Goal: Information Seeking & Learning: Learn about a topic

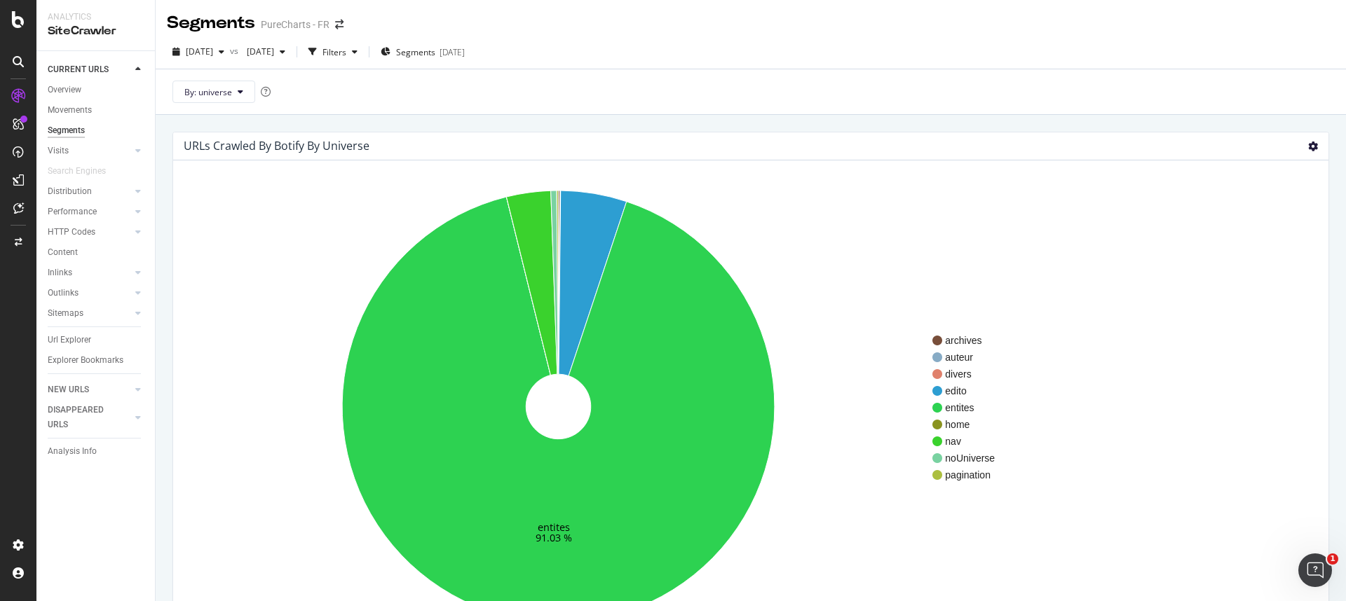
click at [1308, 143] on icon at bounding box center [1313, 147] width 10 height 10
click at [1256, 224] on span "Table" at bounding box center [1272, 222] width 112 height 19
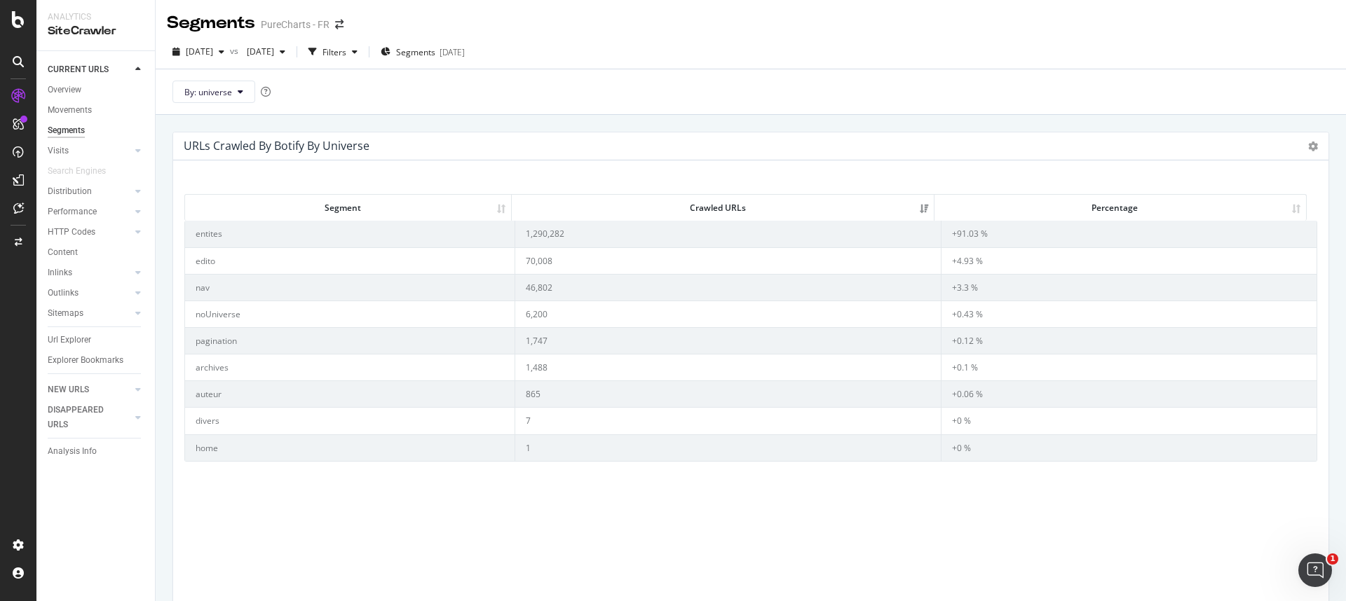
drag, startPoint x: 207, startPoint y: 205, endPoint x: 1065, endPoint y: 481, distance: 901.7
click at [1065, 481] on div "Segment Crawled URLs Percentage Segment Crawled URLs Percentage entites 1,290,2…" at bounding box center [750, 408] width 1133 height 450
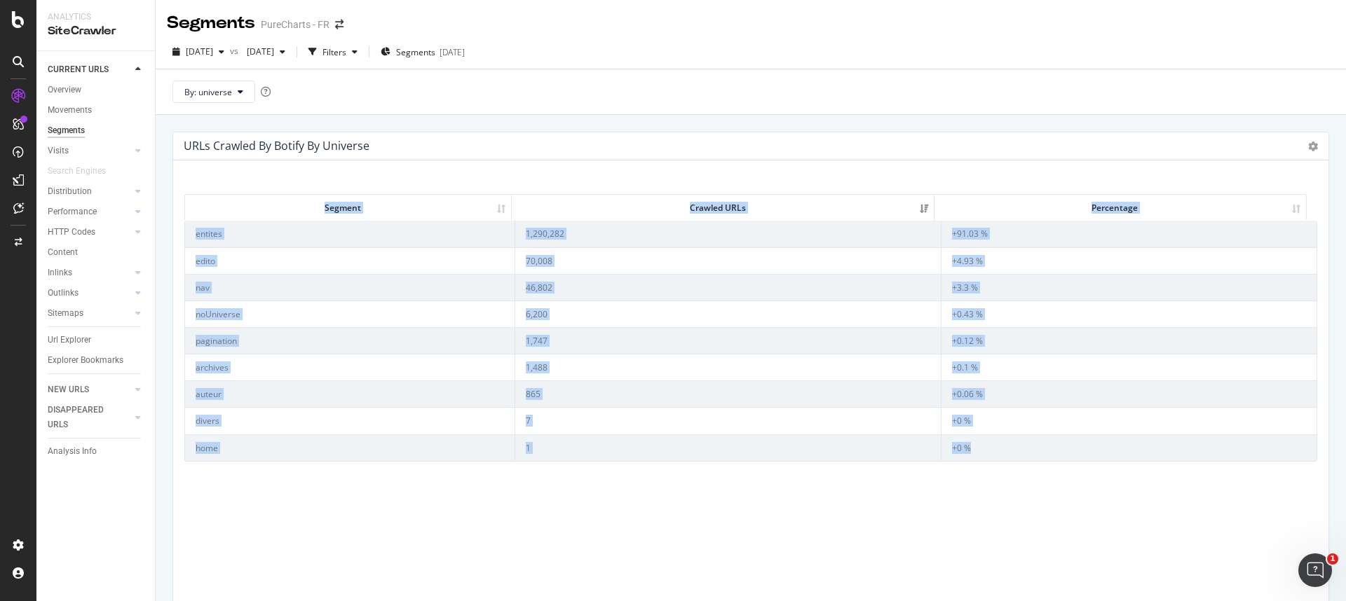
drag, startPoint x: 1009, startPoint y: 454, endPoint x: 276, endPoint y: 210, distance: 772.9
click at [276, 210] on div "Segment Crawled URLs Percentage Segment Crawled URLs Percentage entites 1,290,2…" at bounding box center [750, 325] width 1133 height 271
copy div "Segment Crawled URLs Percentage Segment Crawled URLs Percentage entites 1,290,2…"
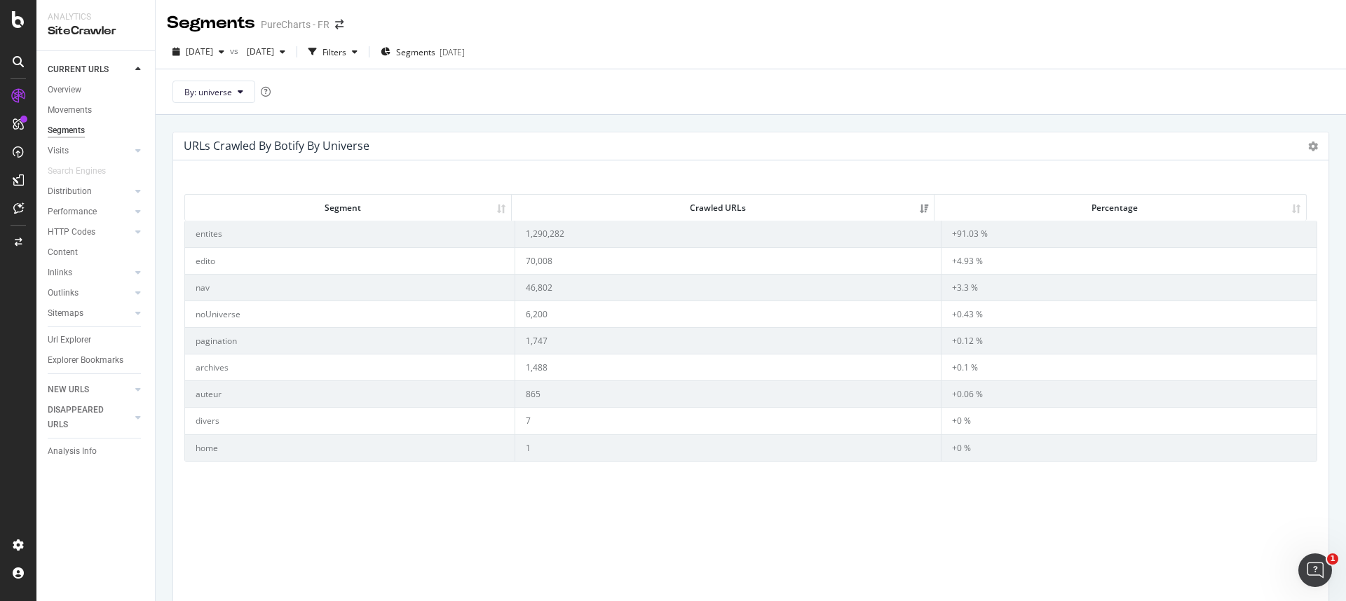
click at [1309, 146] on div "URLs Crawled By Botify By universe Sunburst Treemap Table Expand Export as CSV" at bounding box center [750, 146] width 1155 height 28
click at [1308, 146] on icon at bounding box center [1313, 147] width 10 height 10
click at [1267, 162] on span "Sunburst" at bounding box center [1272, 170] width 112 height 19
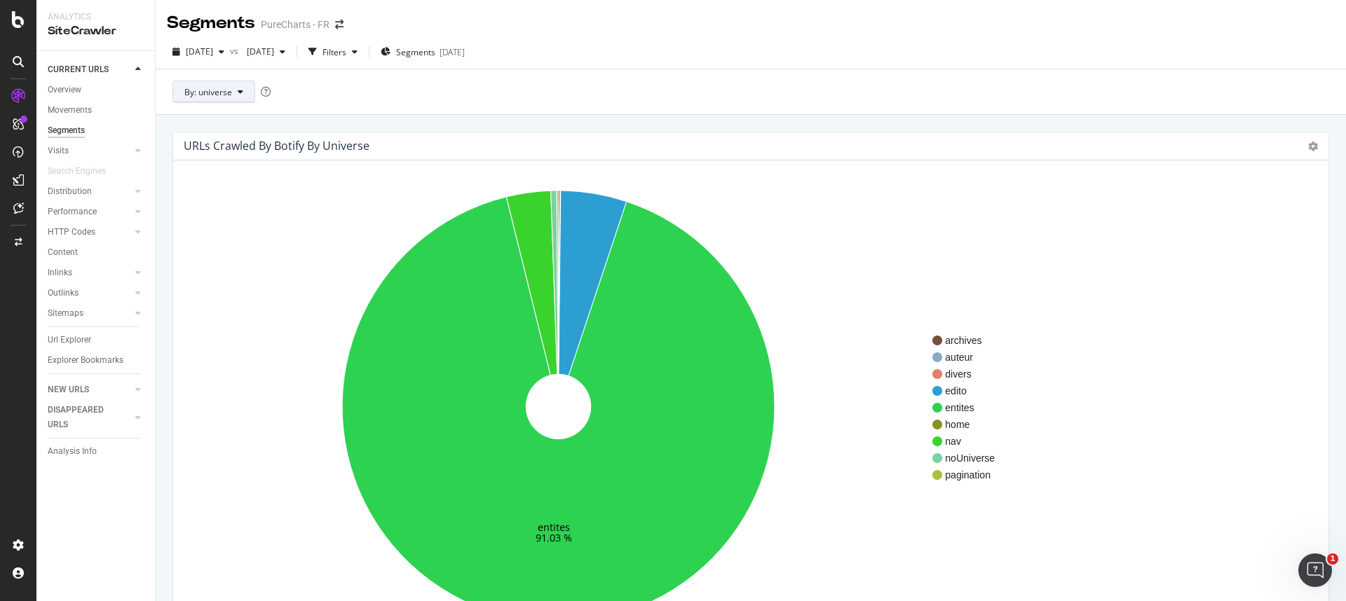
click at [236, 98] on button "By: universe" at bounding box center [213, 92] width 83 height 22
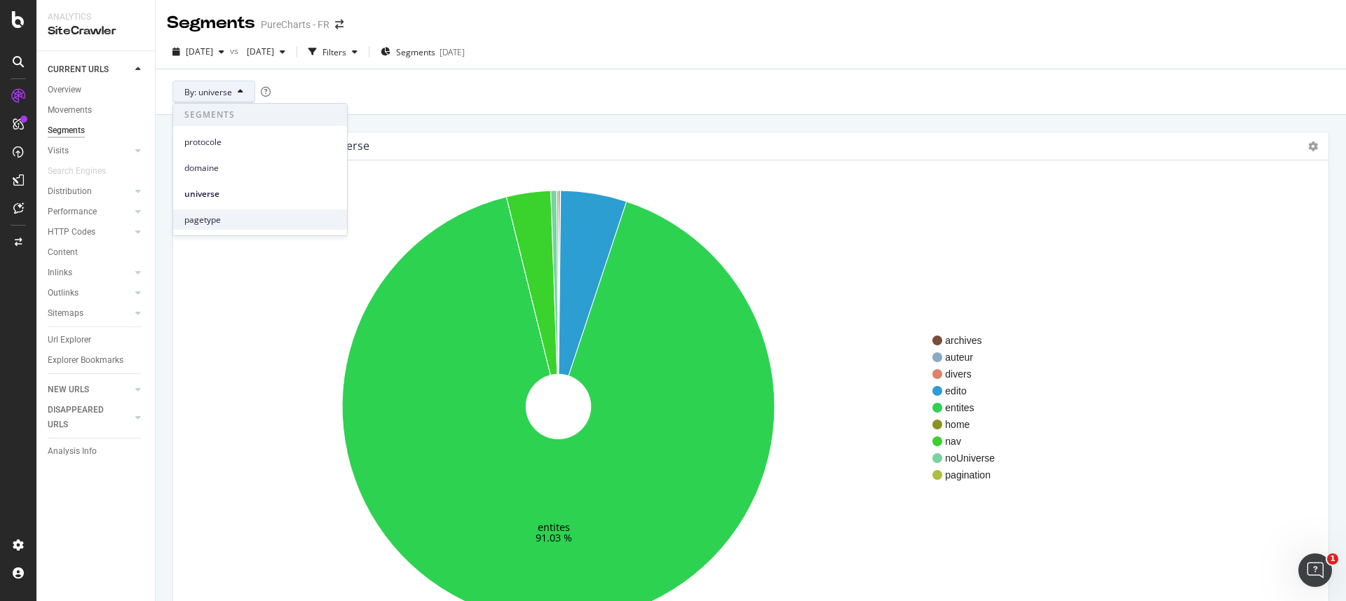
click at [224, 221] on span "pagetype" at bounding box center [259, 220] width 151 height 13
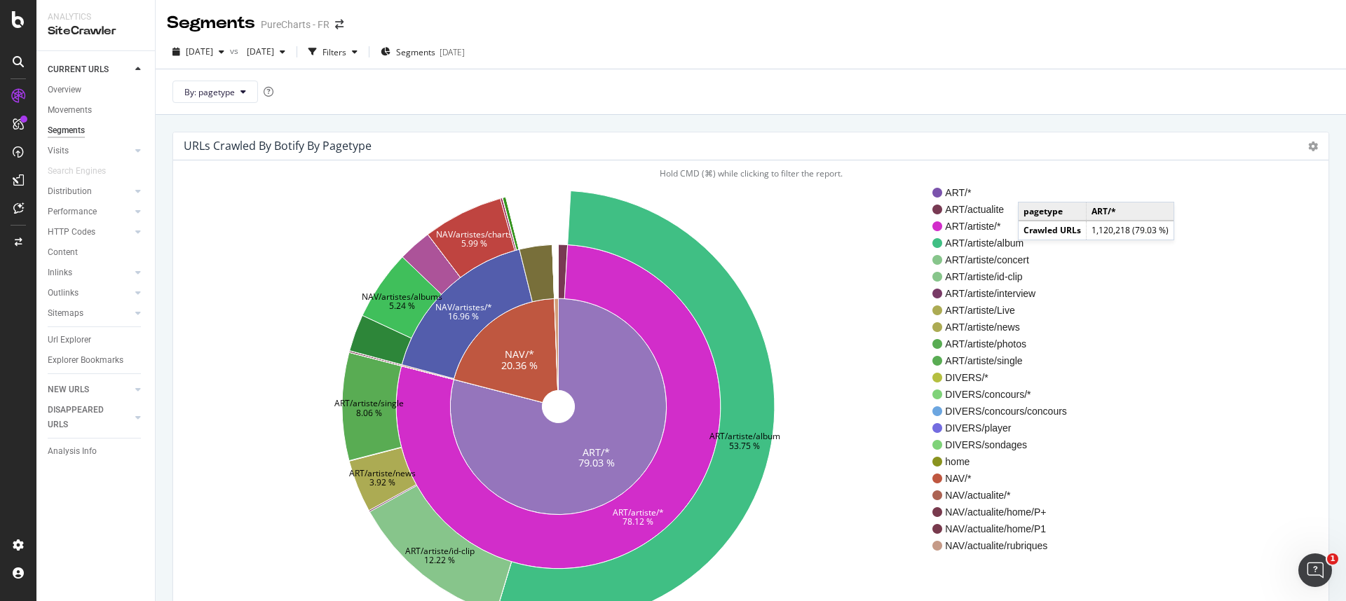
click at [1309, 145] on div "URLs Crawled By Botify By pagetype Sunburst Treemap Table Expand Export as CSV" at bounding box center [750, 146] width 1155 height 28
click at [1308, 145] on icon at bounding box center [1313, 147] width 10 height 10
click at [1249, 217] on span "Table" at bounding box center [1272, 222] width 112 height 19
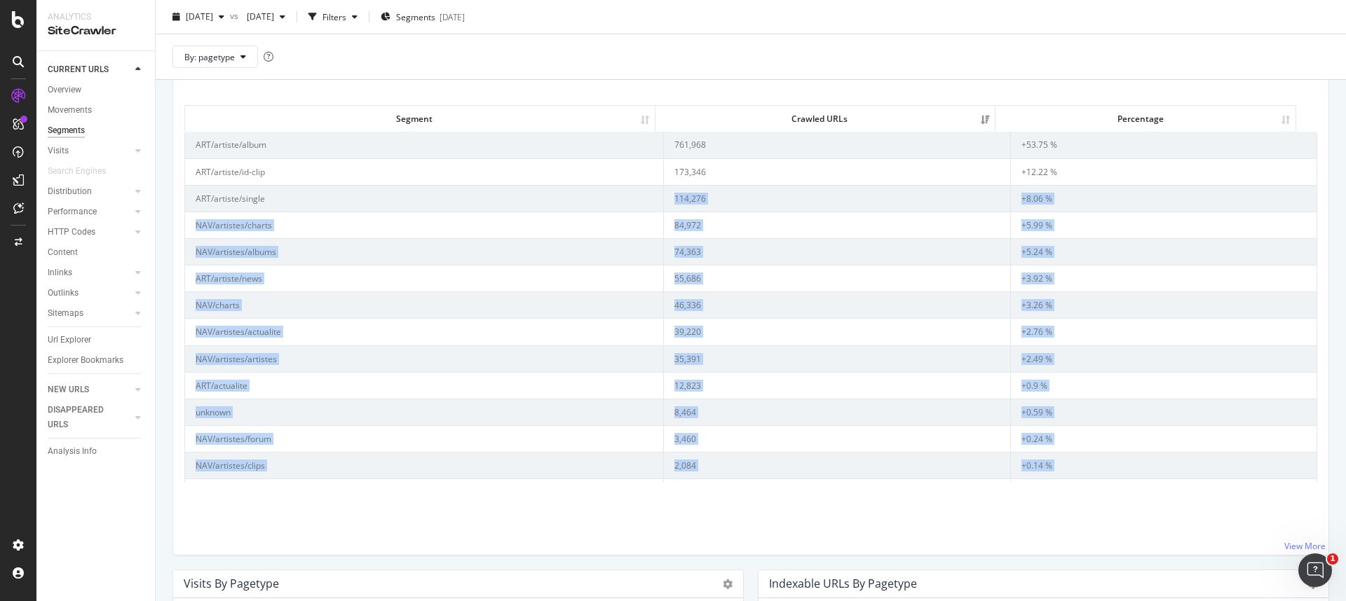
scroll to position [86, 0]
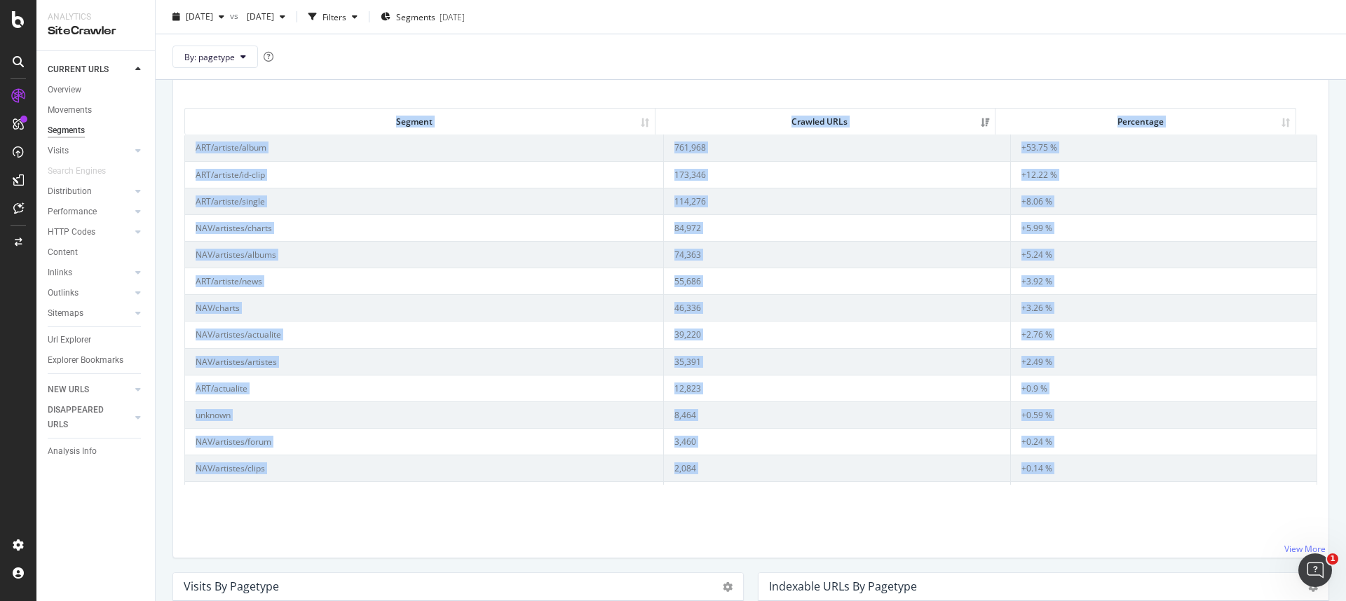
drag, startPoint x: 1054, startPoint y: 312, endPoint x: 195, endPoint y: 123, distance: 879.8
click at [195, 123] on div "Segment Crawled URLs Percentage Segment Crawled URLs Percentage ART/artiste/alb…" at bounding box center [750, 294] width 1133 height 381
copy div "Segment Crawled URLs Percentage Segment Crawled URLs Percentage ART/artiste/alb…"
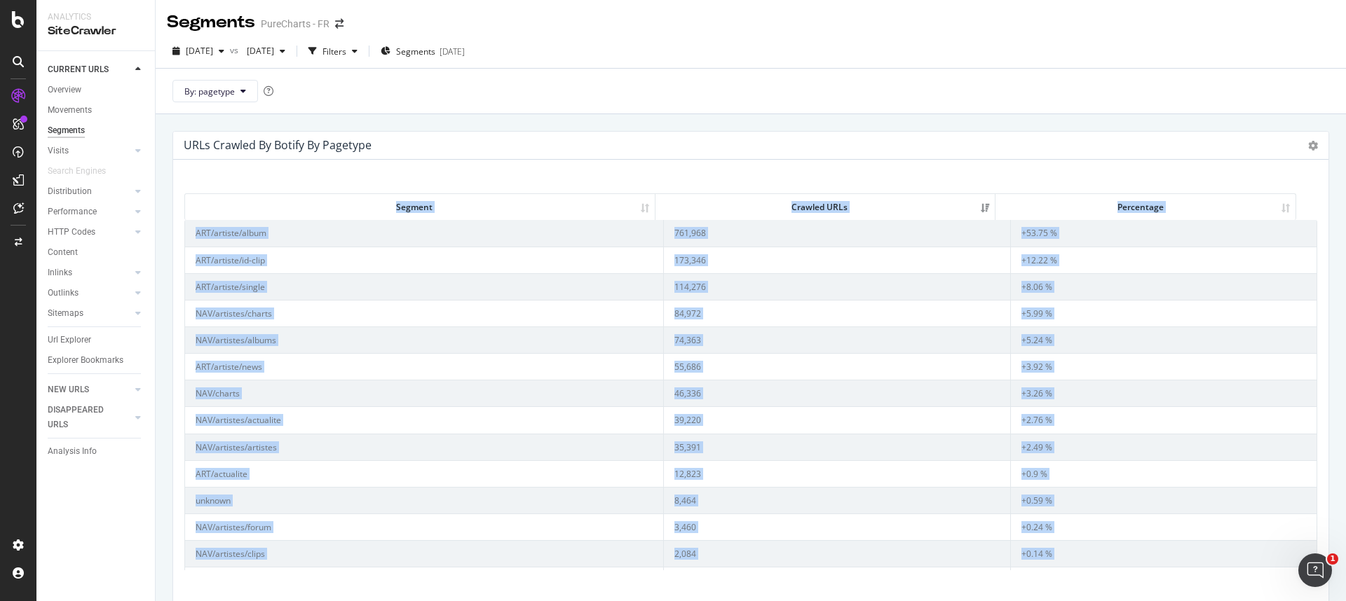
scroll to position [0, 0]
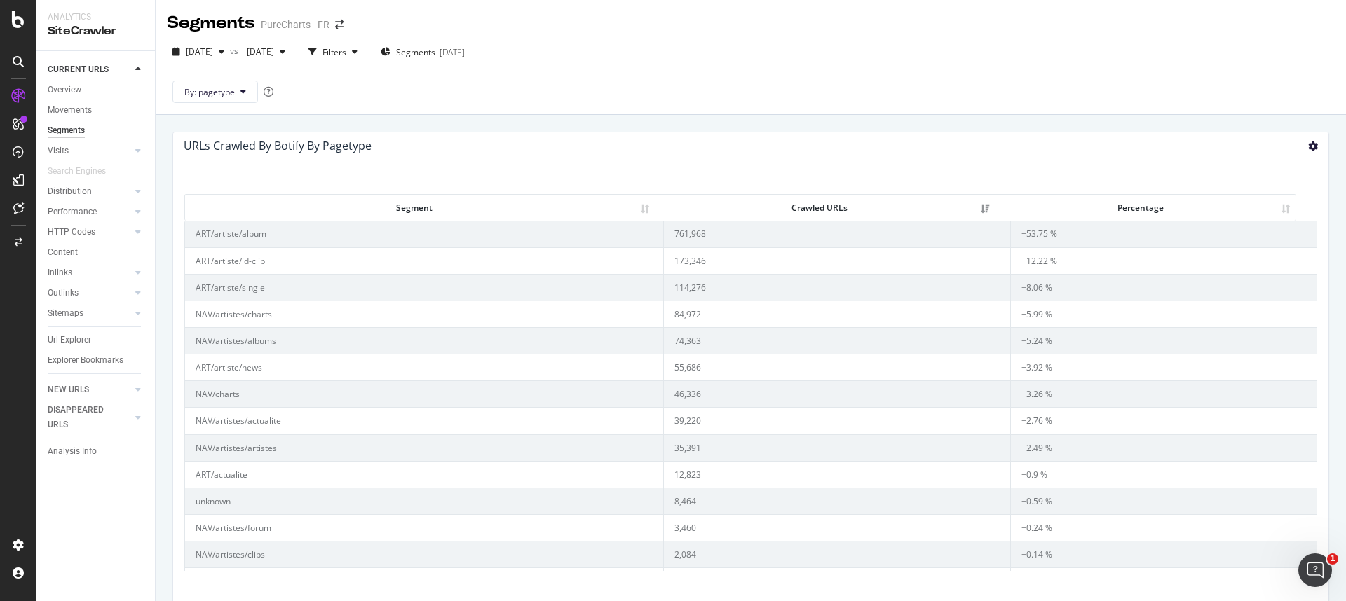
click at [1308, 144] on icon at bounding box center [1313, 147] width 10 height 10
click at [1271, 169] on span "Sunburst" at bounding box center [1272, 170] width 112 height 19
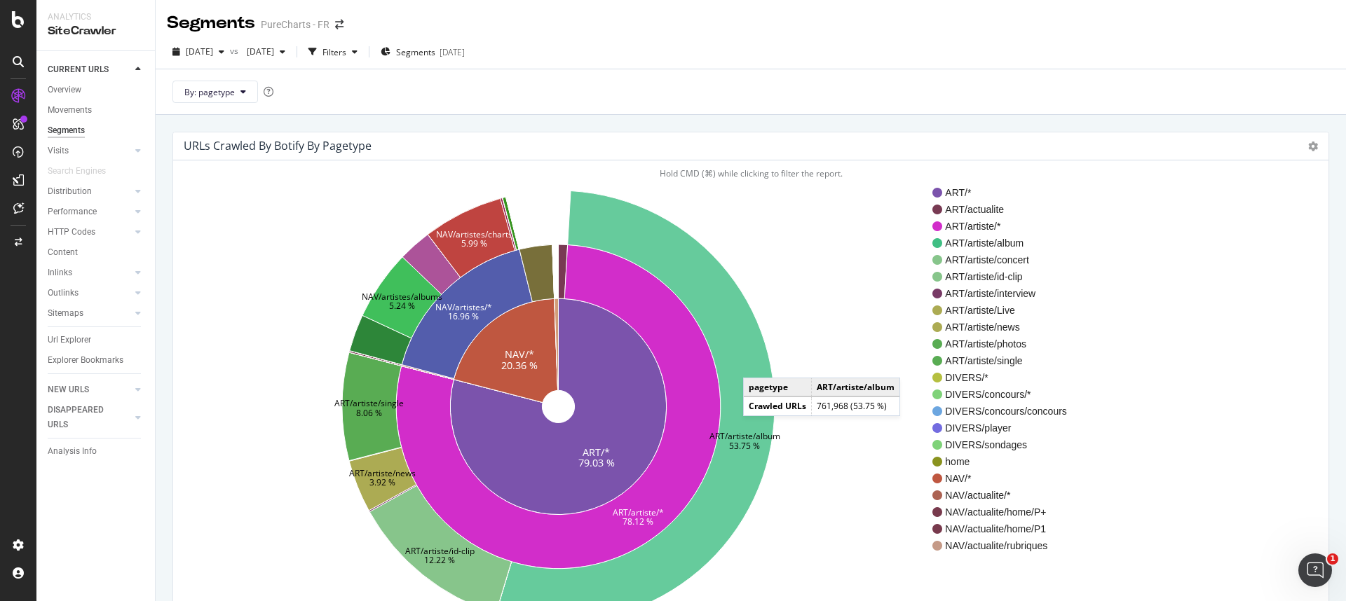
click at [757, 364] on icon at bounding box center [635, 407] width 279 height 432
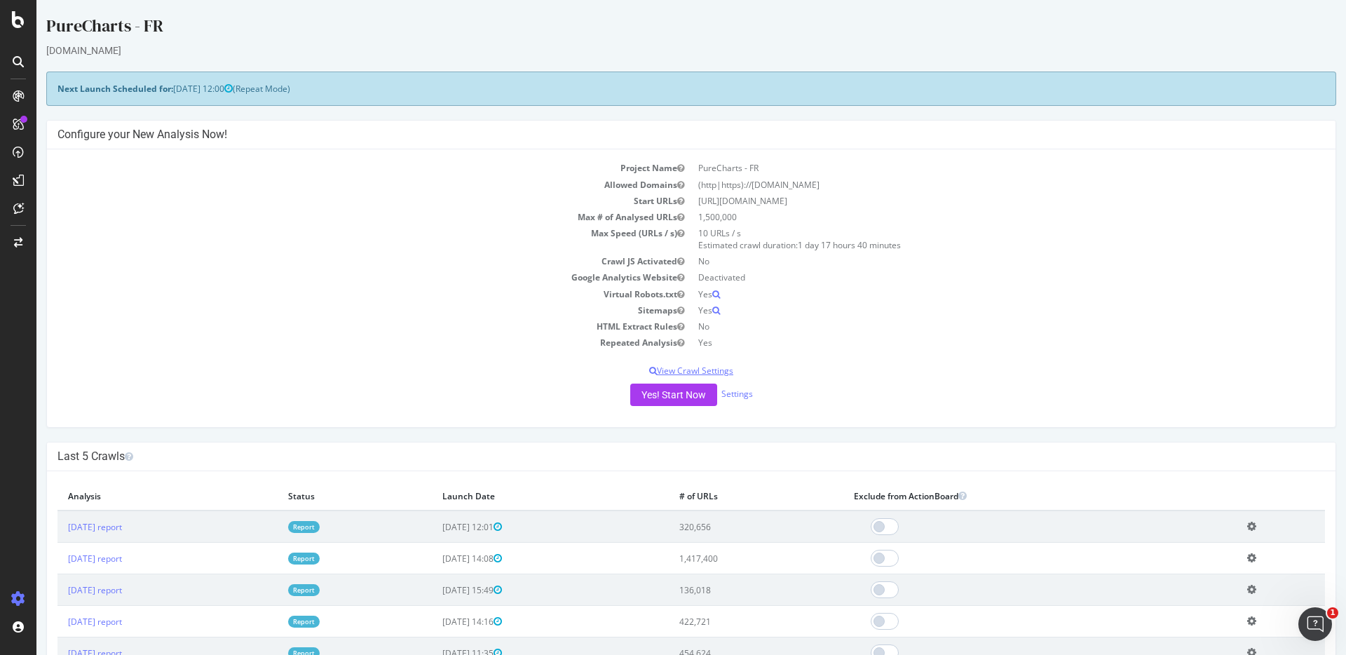
click at [693, 371] on p "View Crawl Settings" at bounding box center [690, 370] width 1267 height 12
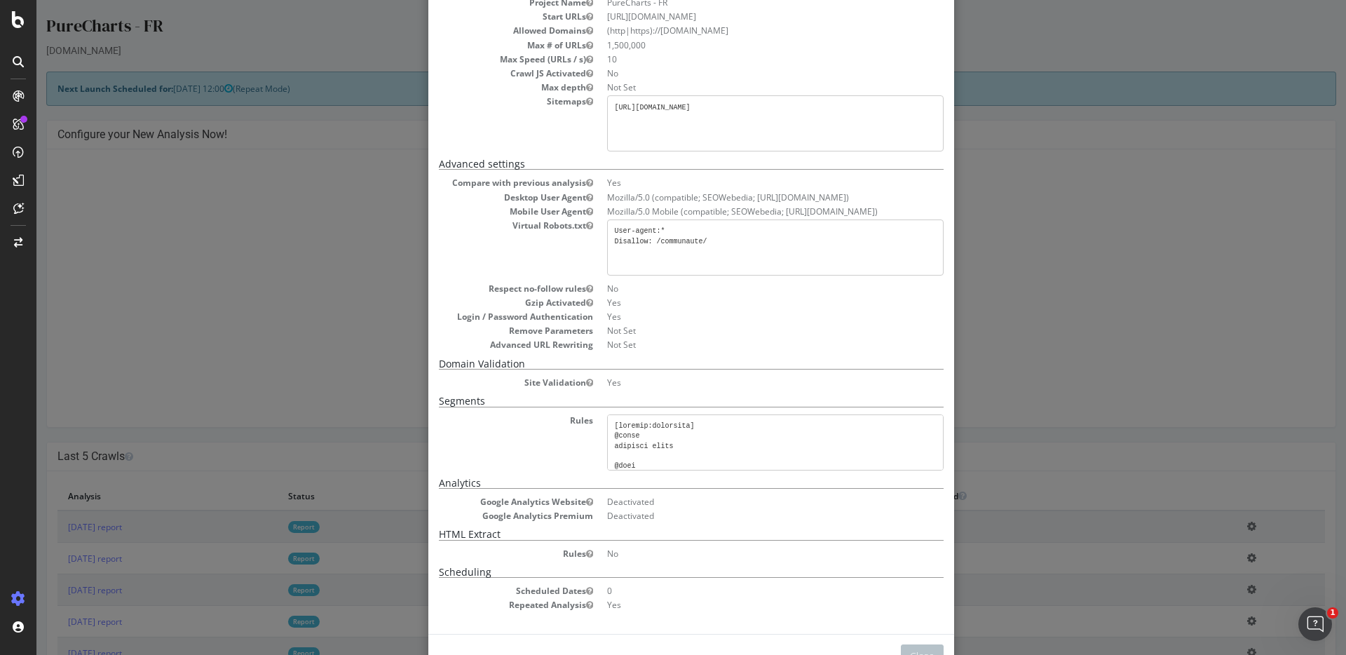
scroll to position [141, 0]
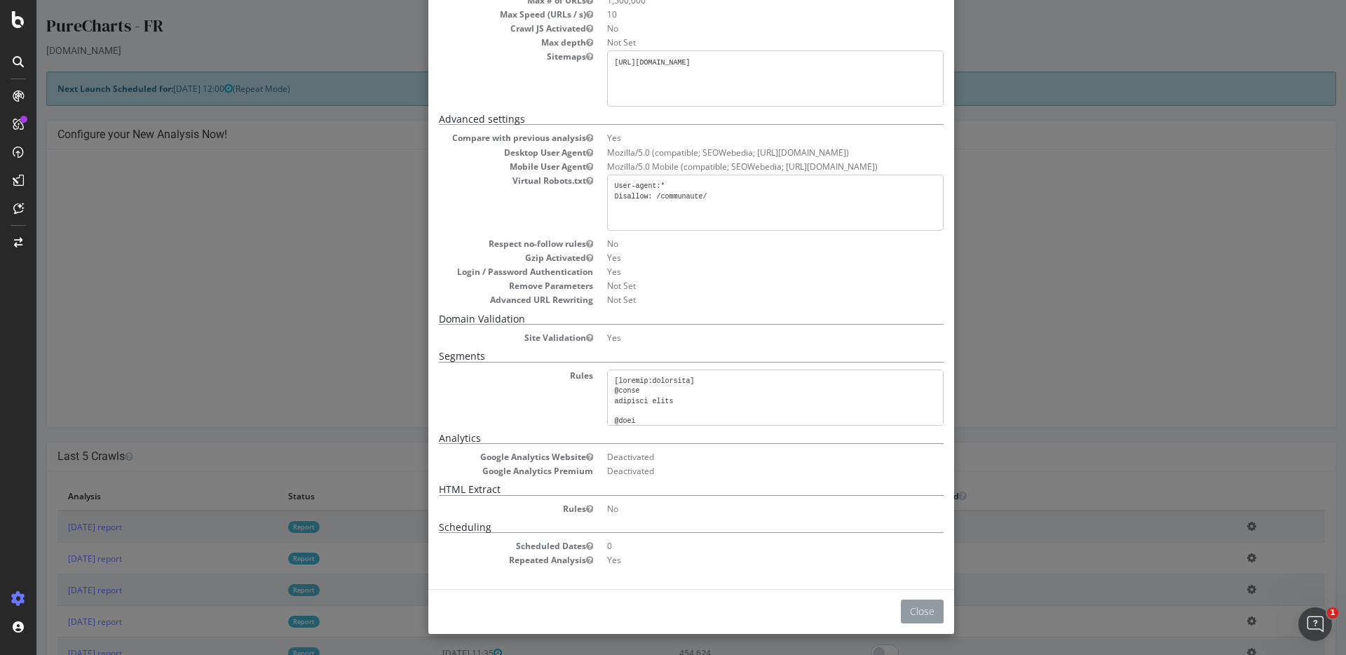
click at [920, 613] on button "Close" at bounding box center [922, 611] width 43 height 24
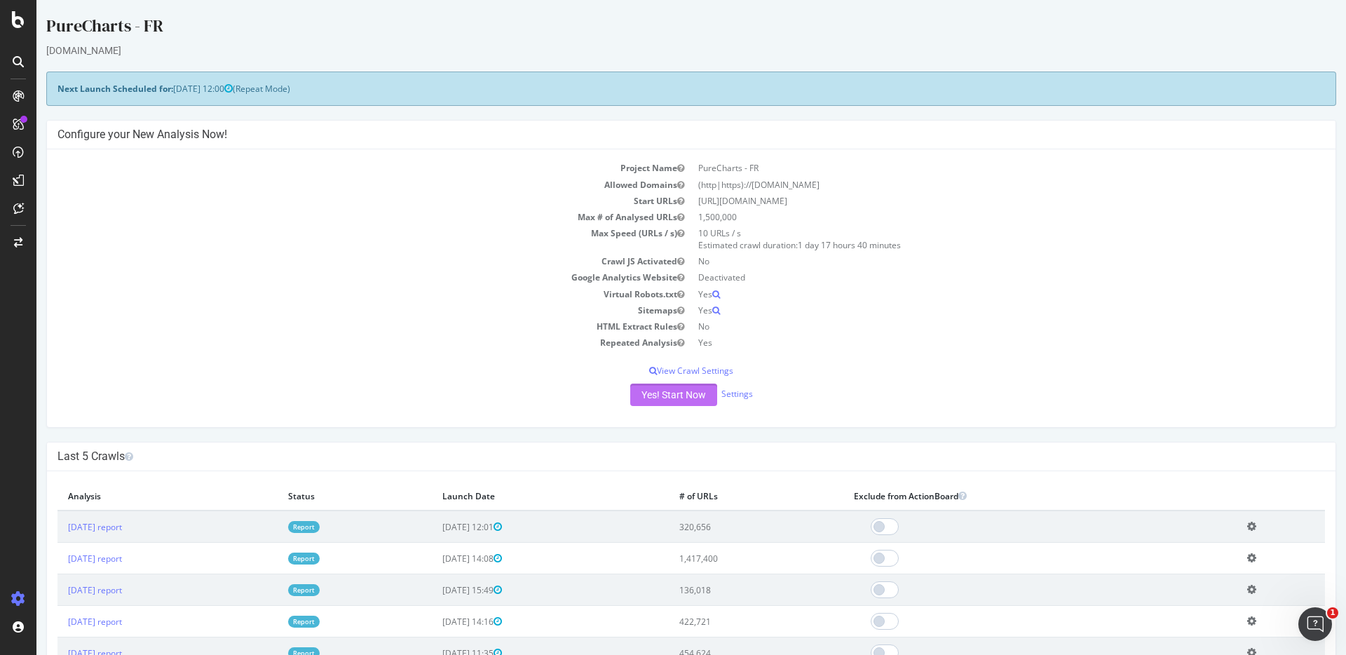
click at [683, 399] on button "Yes! Start Now" at bounding box center [673, 394] width 87 height 22
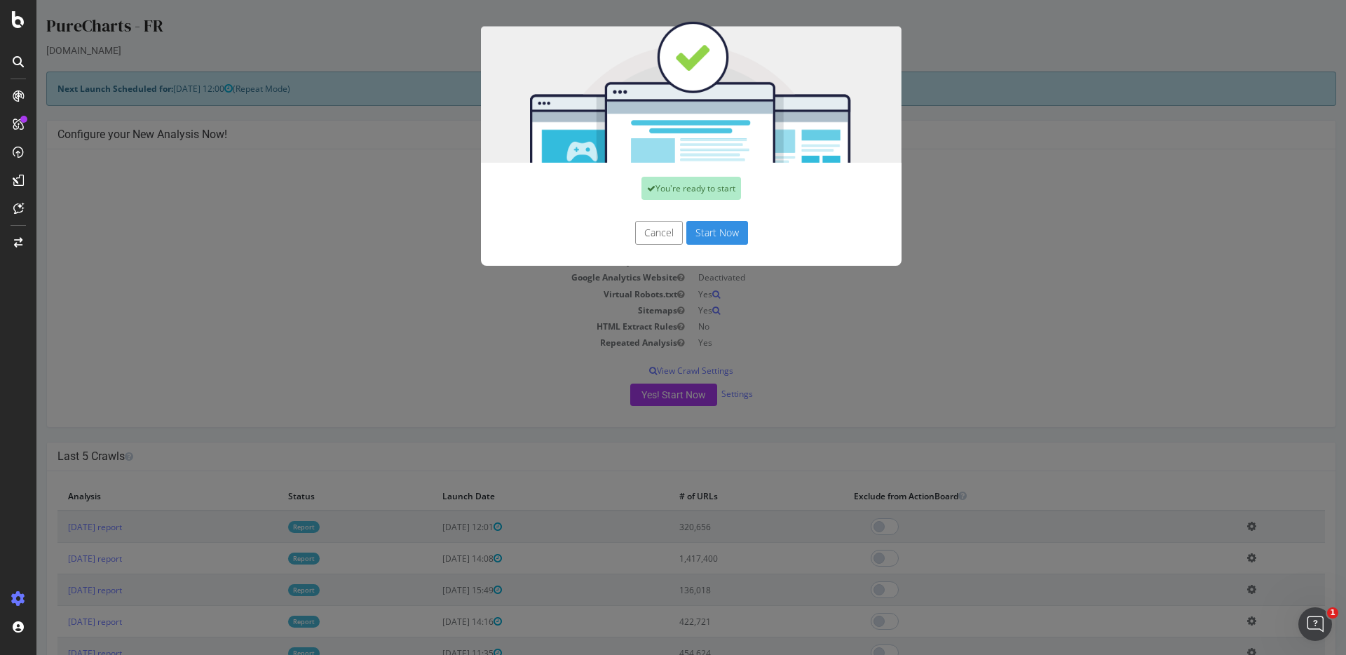
click at [708, 238] on button "Start Now" at bounding box center [717, 233] width 62 height 24
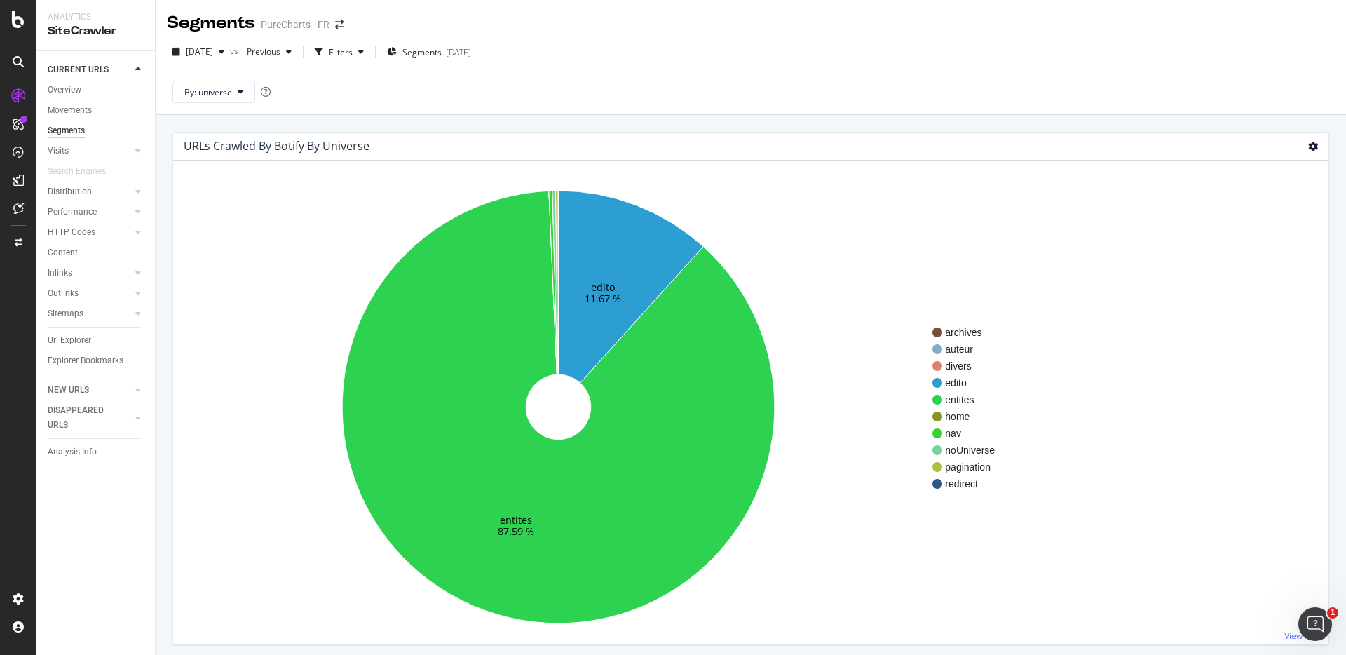
click at [1308, 146] on icon at bounding box center [1313, 147] width 10 height 10
click at [1257, 221] on span "Table" at bounding box center [1272, 222] width 112 height 19
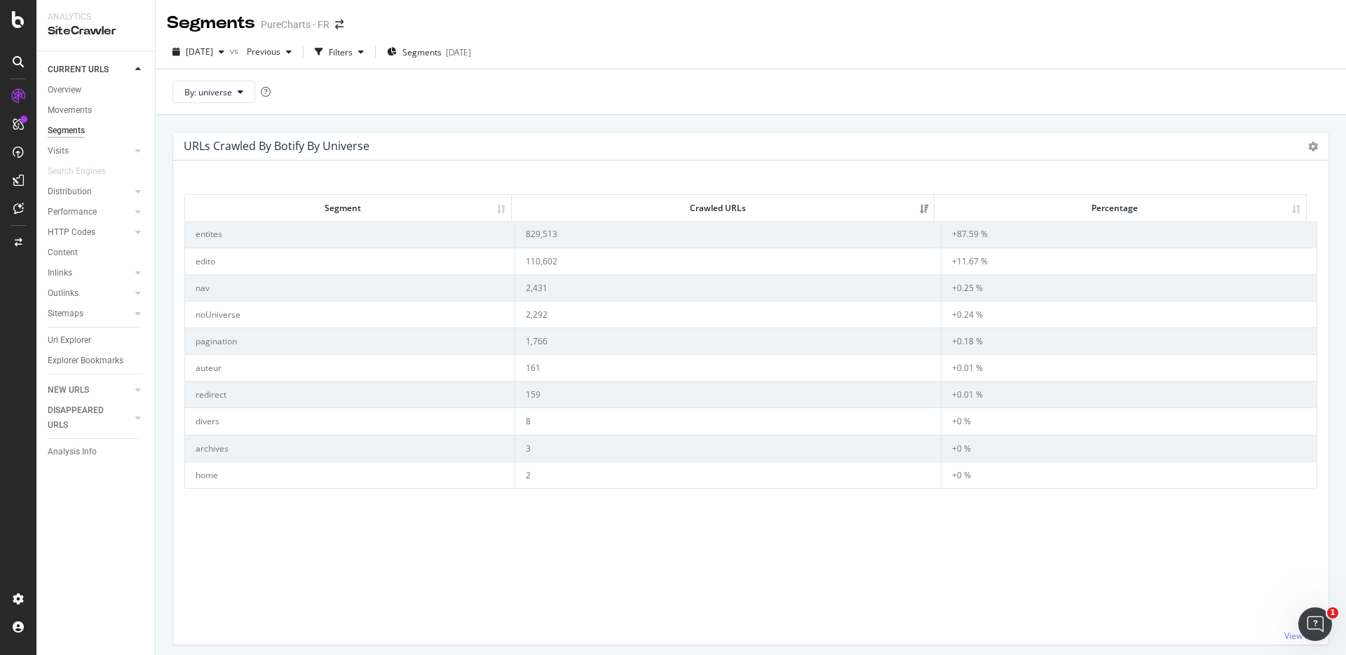
drag, startPoint x: 233, startPoint y: 207, endPoint x: 607, endPoint y: 329, distance: 393.2
click at [613, 342] on div "Segment Crawled URLs Percentage Segment Crawled URLs Percentage entites 829,513…" at bounding box center [750, 339] width 1133 height 299
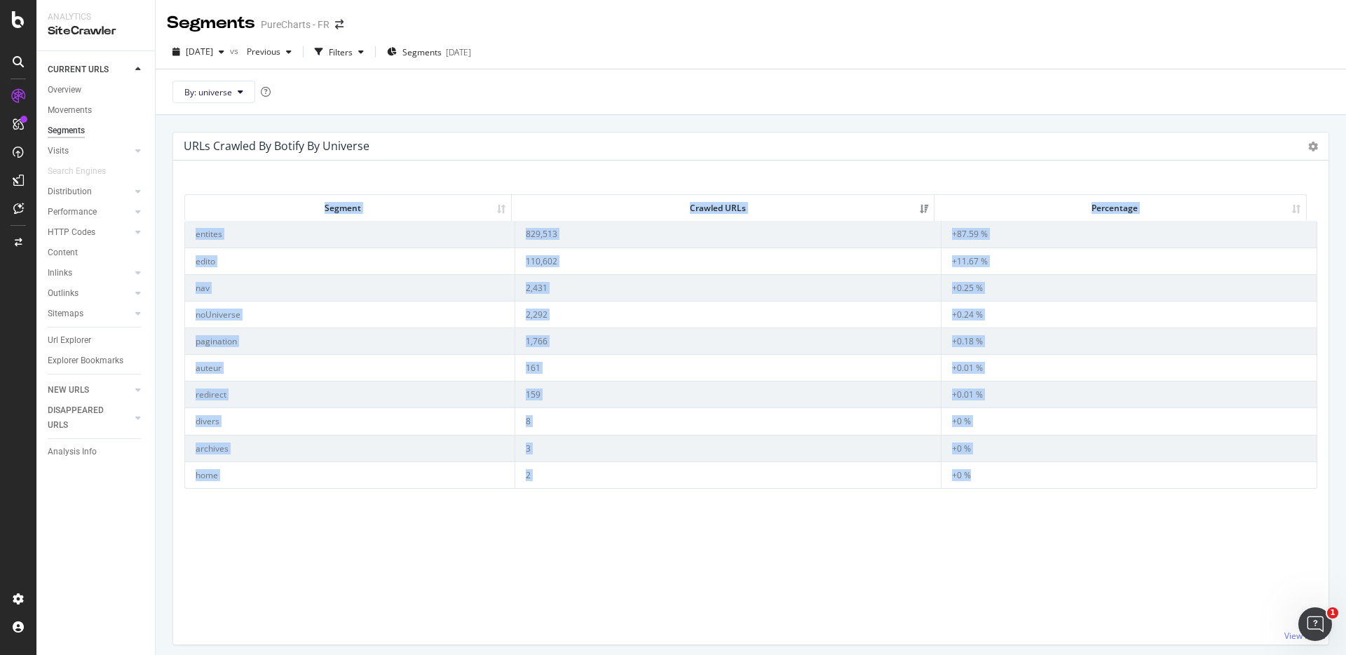
drag, startPoint x: 1058, startPoint y: 484, endPoint x: 317, endPoint y: 211, distance: 790.3
click at [317, 211] on div "Segment Crawled URLs Percentage Segment Crawled URLs Percentage entites 829,513…" at bounding box center [750, 339] width 1133 height 299
copy div "Segment Crawled URLs Percentage Segment Crawled URLs Percentage entites 829,513…"
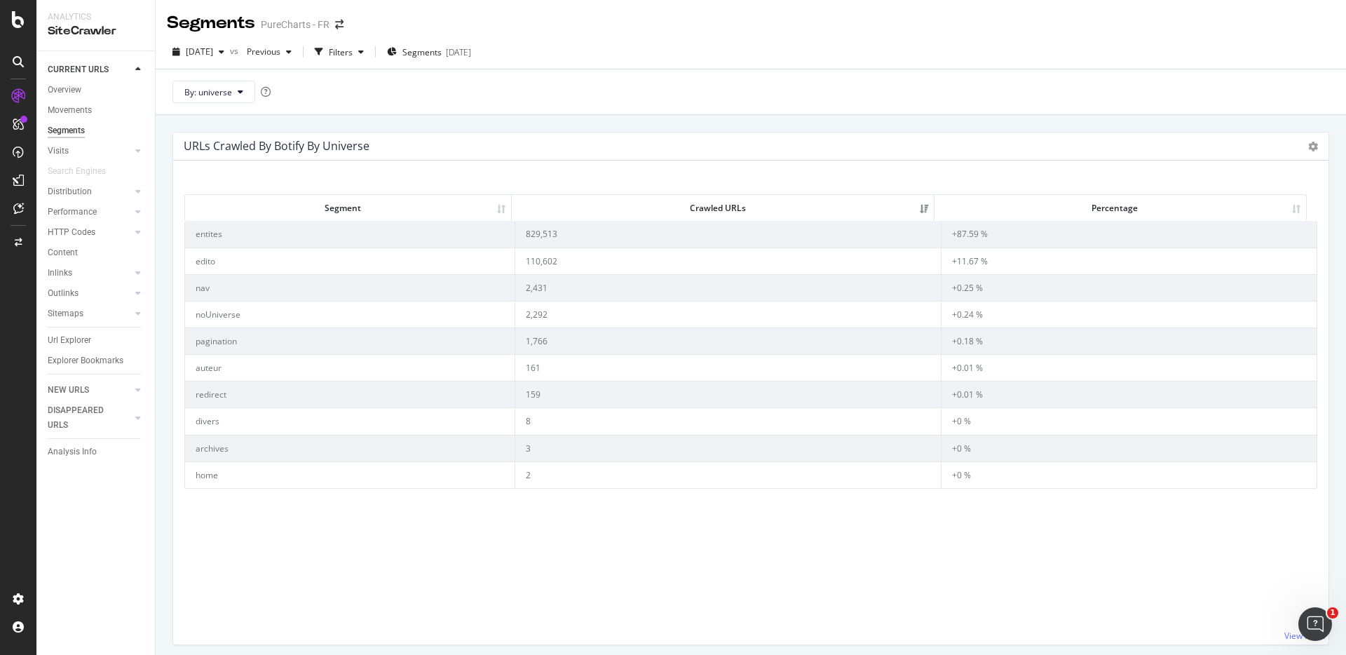
click at [221, 97] on span "By: universe" at bounding box center [208, 92] width 48 height 12
click at [219, 211] on div "pagetype" at bounding box center [260, 220] width 174 height 20
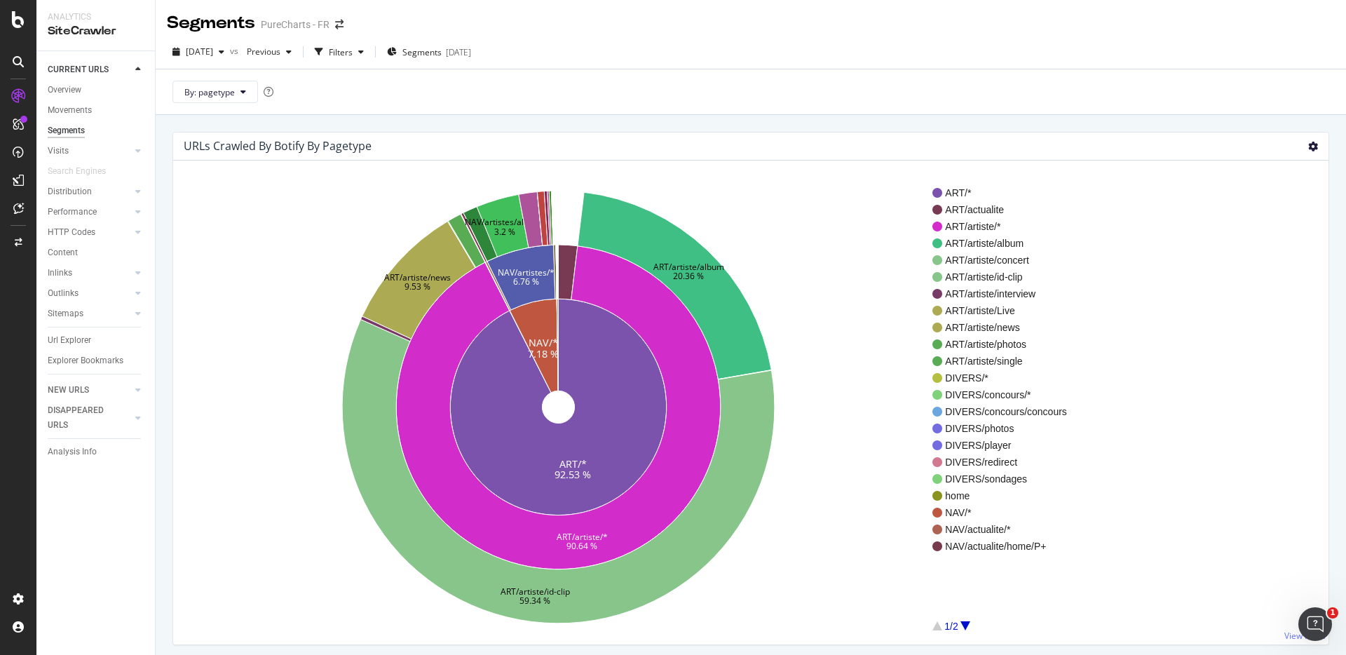
click at [1308, 146] on icon at bounding box center [1313, 147] width 10 height 10
click at [1245, 216] on span "Table" at bounding box center [1272, 222] width 112 height 19
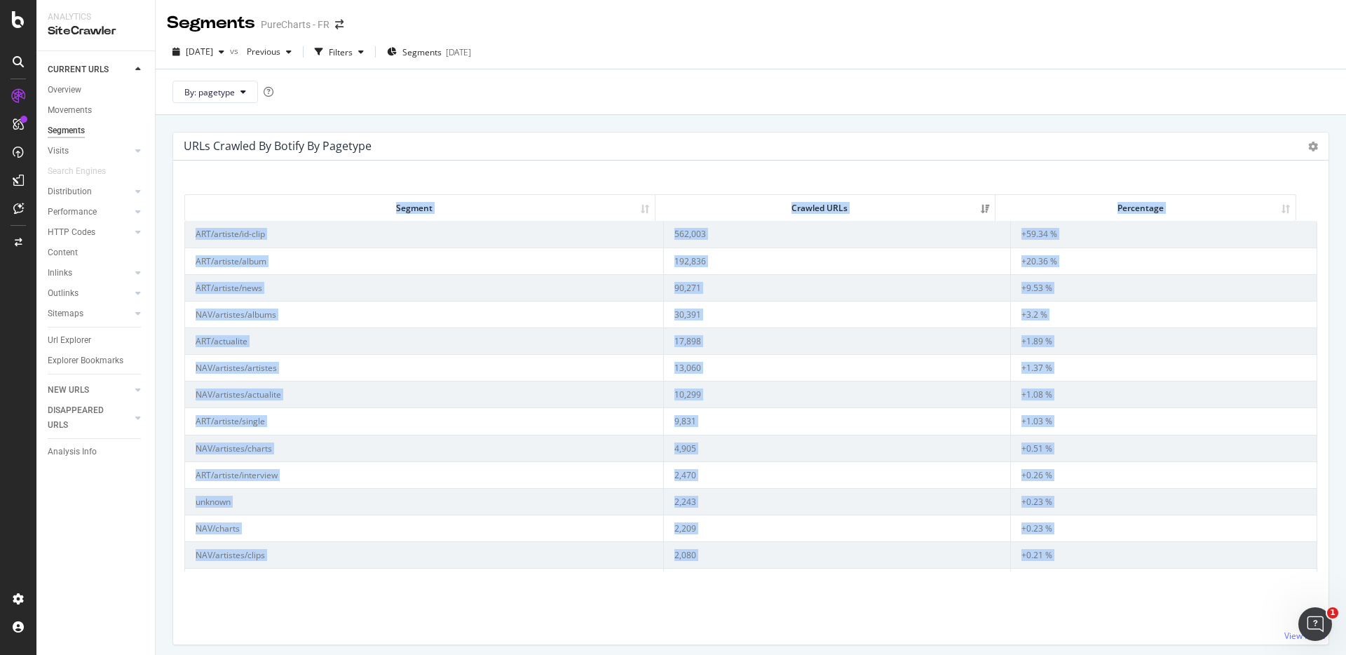
drag, startPoint x: 1056, startPoint y: 561, endPoint x: 392, endPoint y: 212, distance: 749.9
click at [392, 212] on div "Segment Crawled URLs Percentage Segment Crawled URLs Percentage ART/artiste/id-…" at bounding box center [750, 380] width 1133 height 381
copy div "Segment Crawled URLs Percentage Segment Crawled URLs Percentage ART/artiste/id-…"
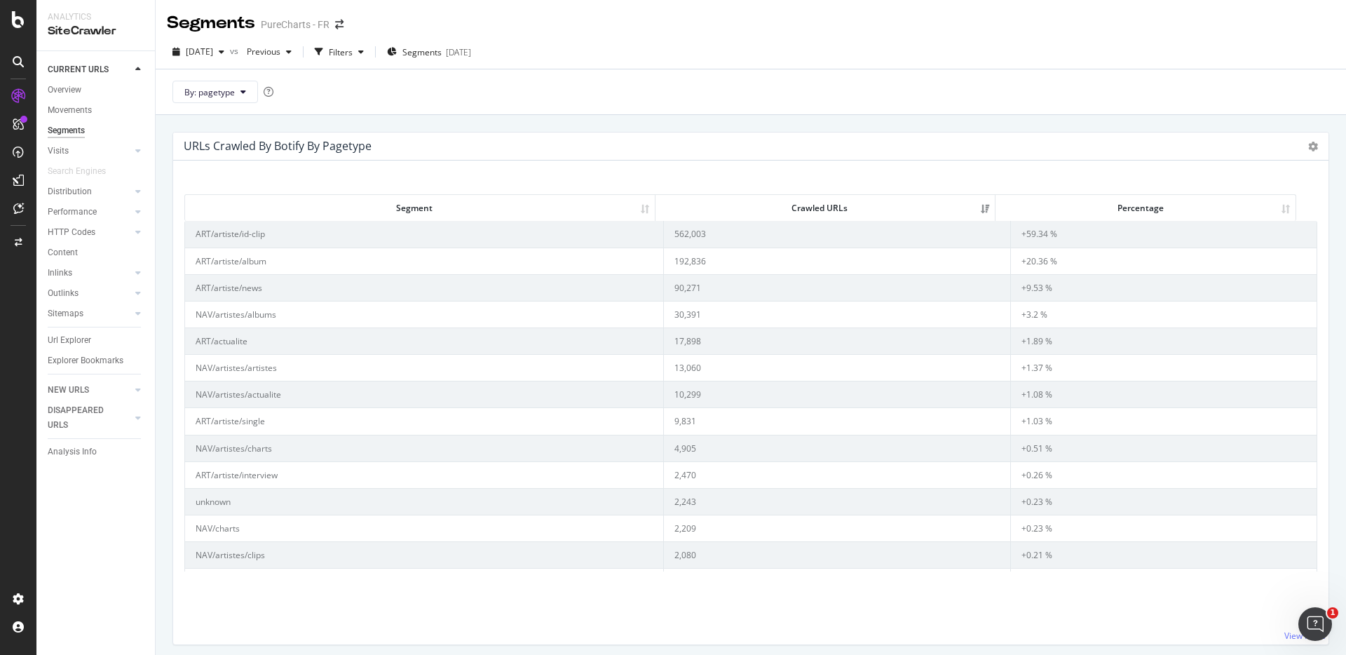
click at [756, 147] on div "URLs Crawled By Botify By pagetype Sunburst Treemap Table Expand Export as CSV" at bounding box center [750, 146] width 1155 height 28
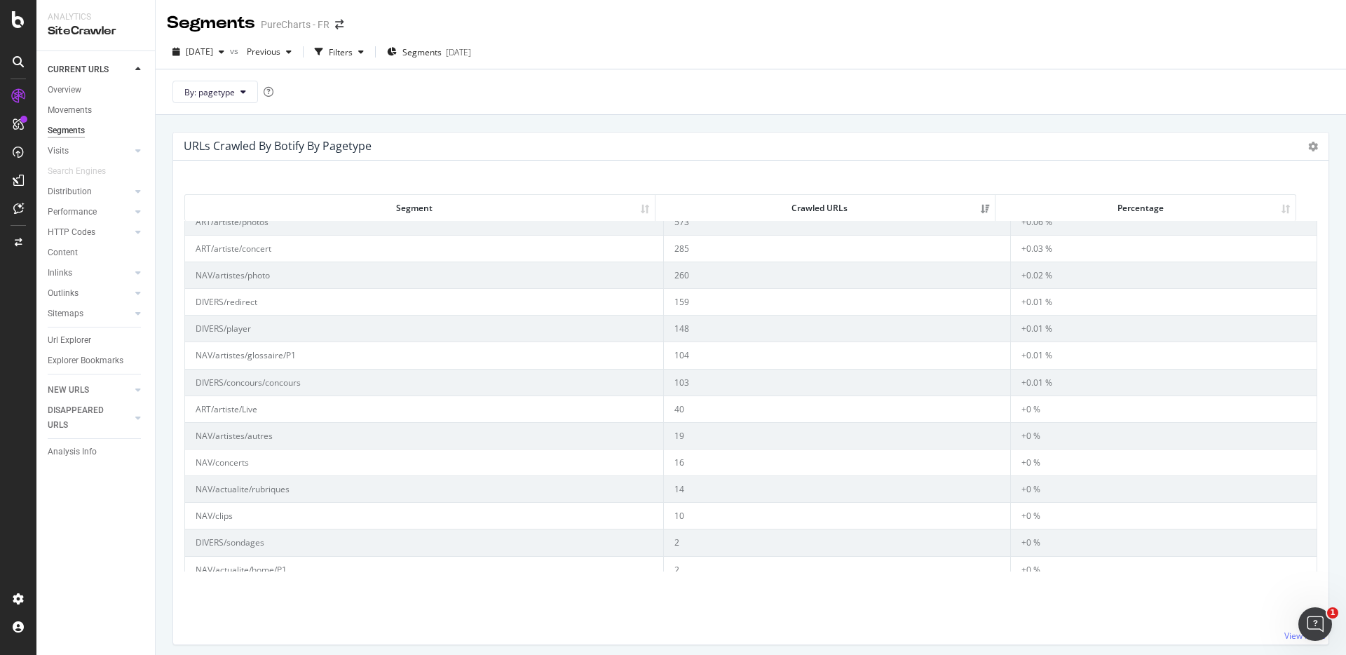
scroll to position [532, 0]
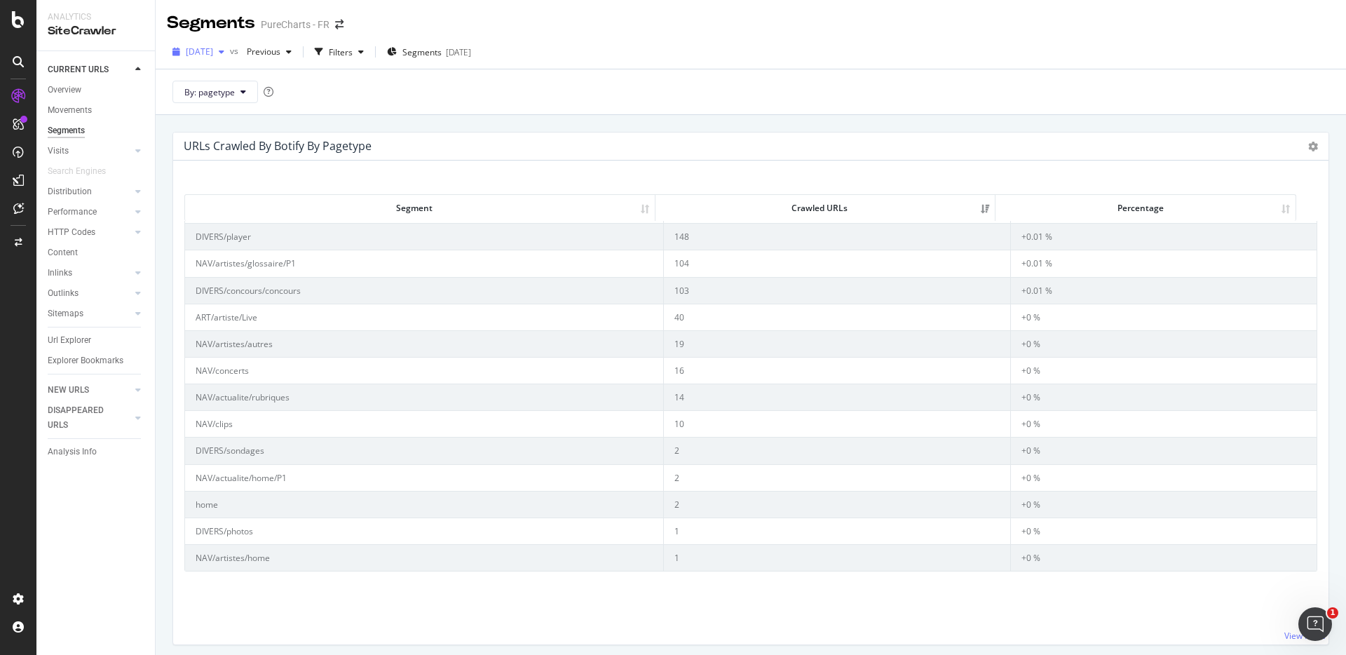
click at [224, 51] on icon "button" at bounding box center [222, 52] width 6 height 8
click at [781, 67] on div "2025 Jul. 13th vs Previous Filters Segments 2025-07-30" at bounding box center [751, 55] width 1190 height 28
click at [237, 154] on h4 "URLs Crawled By Botify By pagetype" at bounding box center [278, 146] width 188 height 19
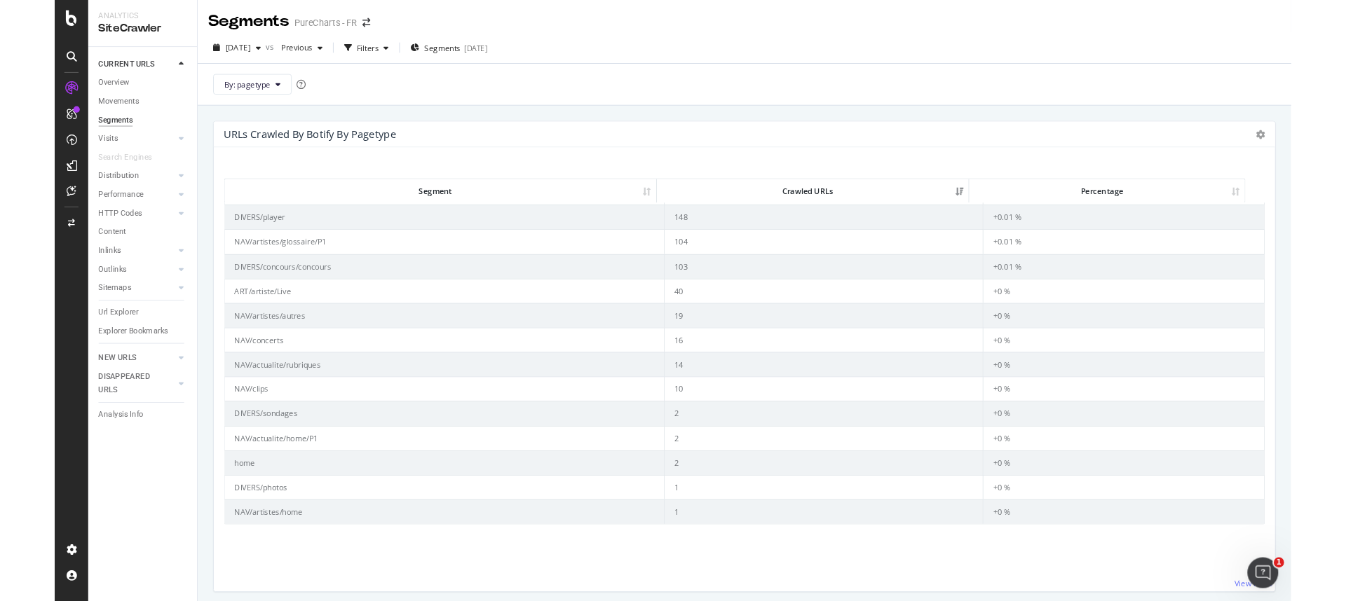
scroll to position [0, 0]
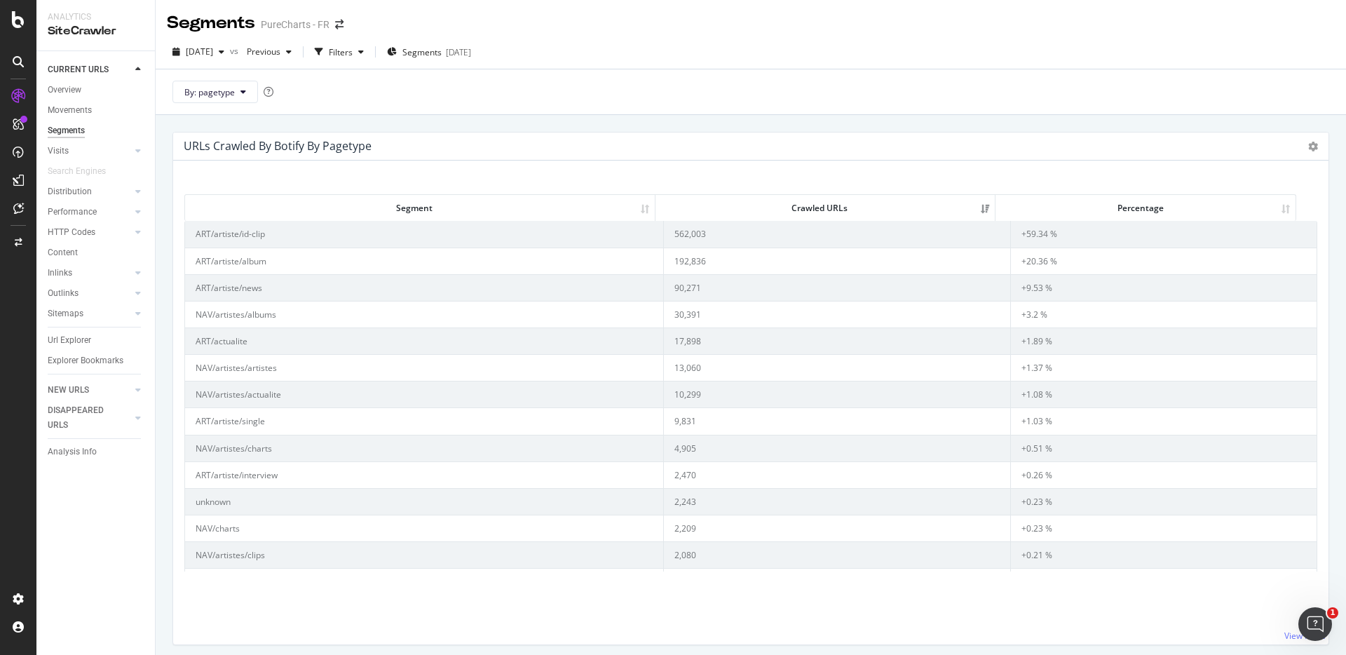
click at [234, 103] on span "By: pagetype" at bounding box center [215, 92] width 86 height 22
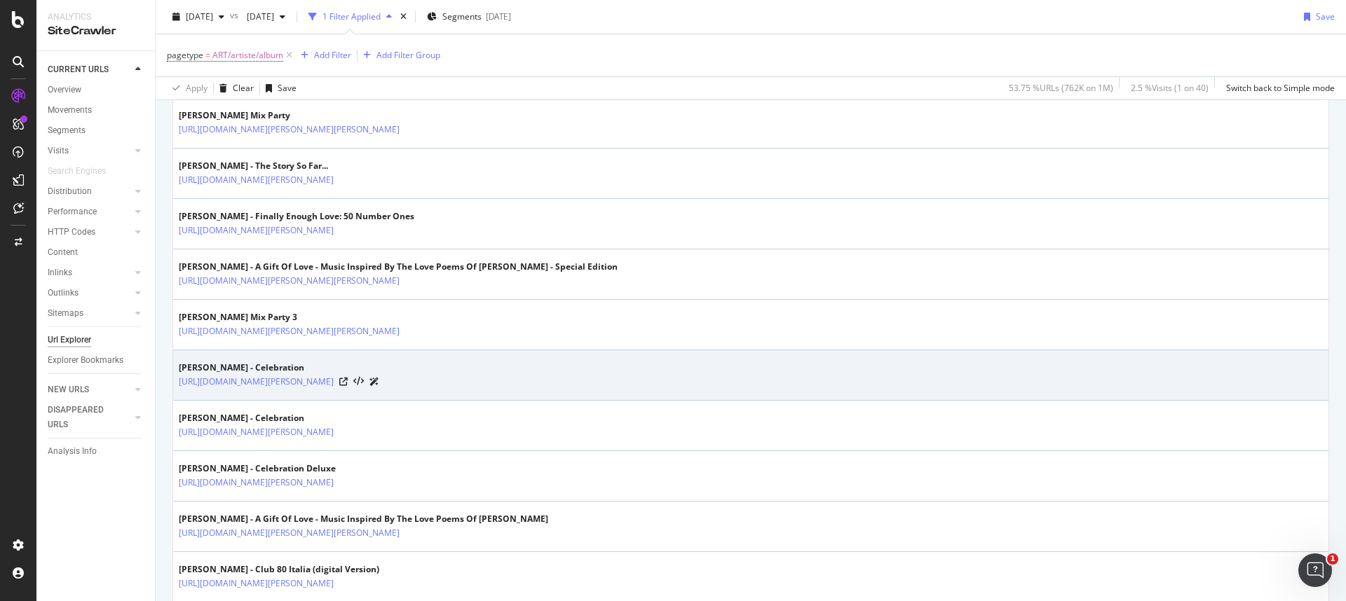
scroll to position [717, 0]
click at [348, 379] on icon at bounding box center [343, 379] width 8 height 8
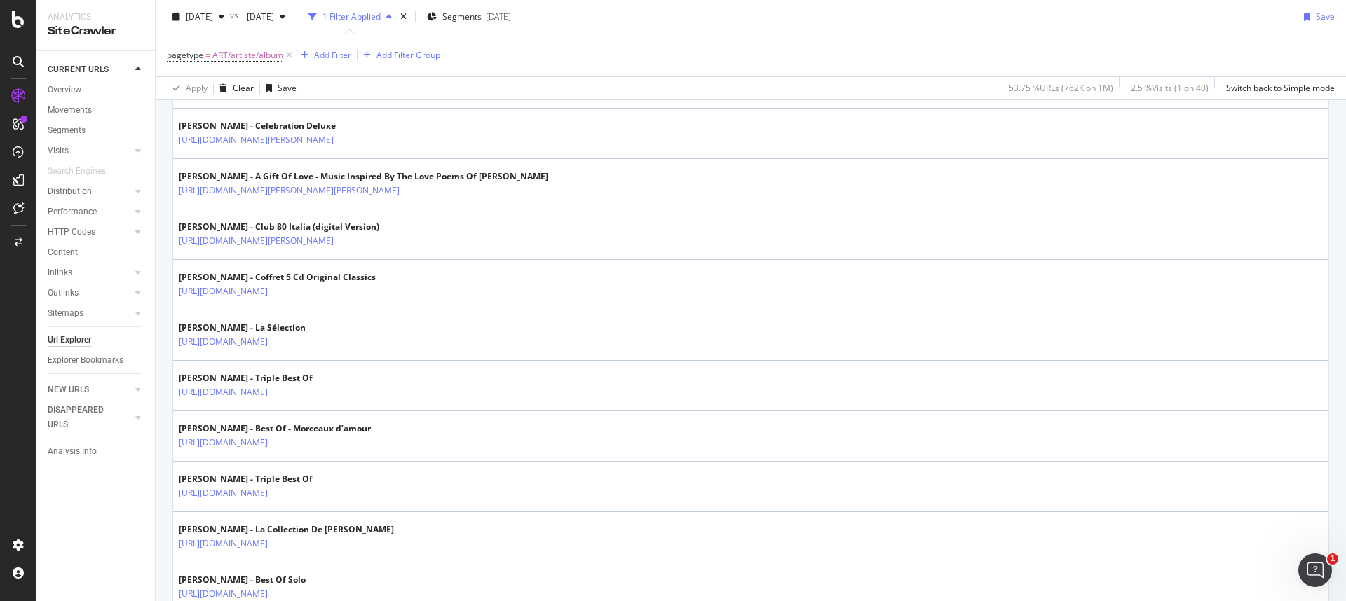
scroll to position [0, 0]
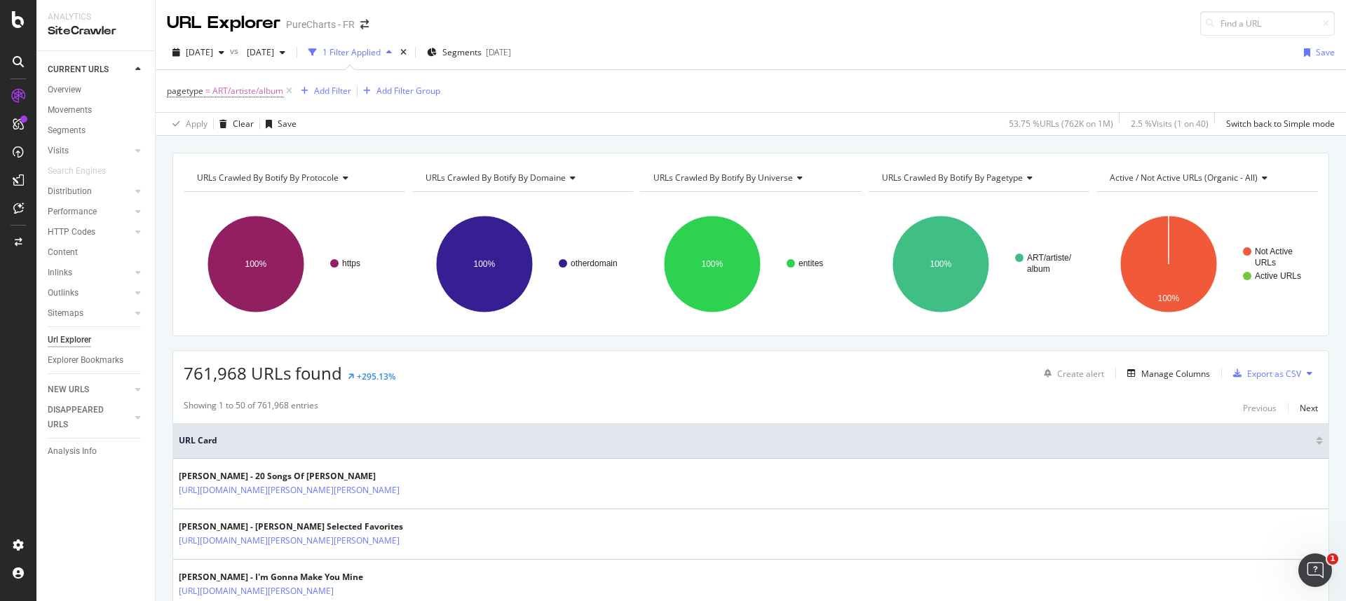
click at [236, 445] on span "URL Card" at bounding box center [745, 441] width 1133 height 13
click at [214, 443] on span "URL Card" at bounding box center [745, 441] width 1133 height 13
click at [1316, 443] on div at bounding box center [1319, 444] width 7 height 4
click at [1316, 439] on div at bounding box center [1319, 439] width 7 height 4
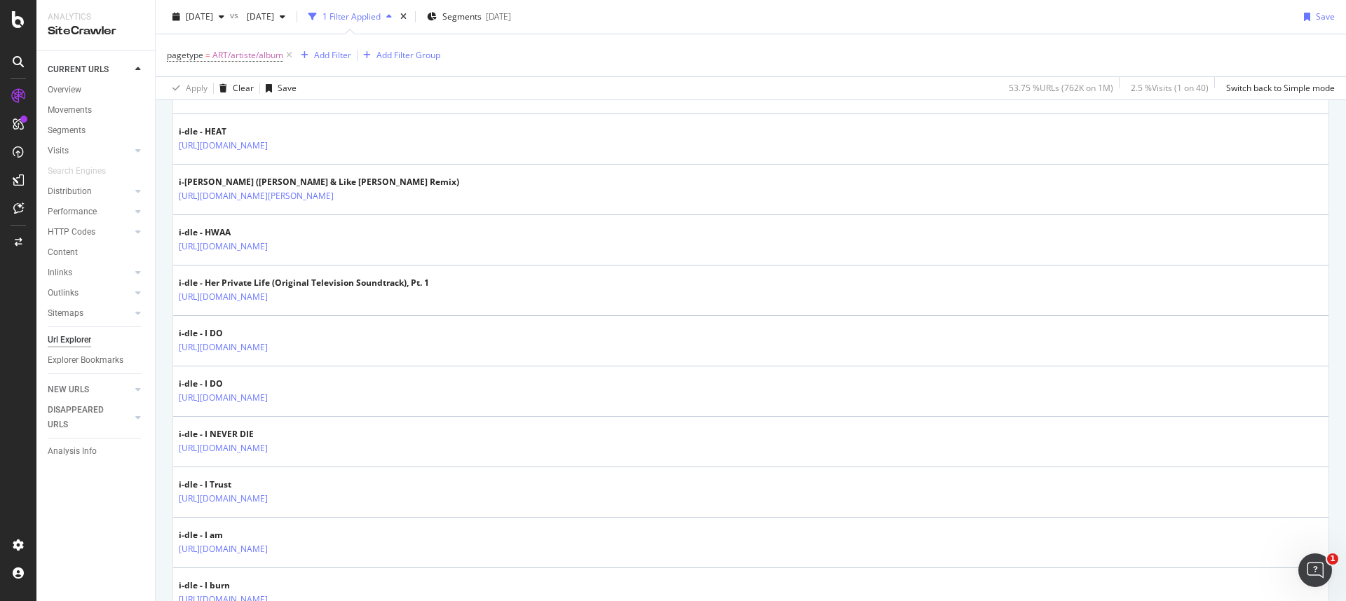
scroll to position [2462, 0]
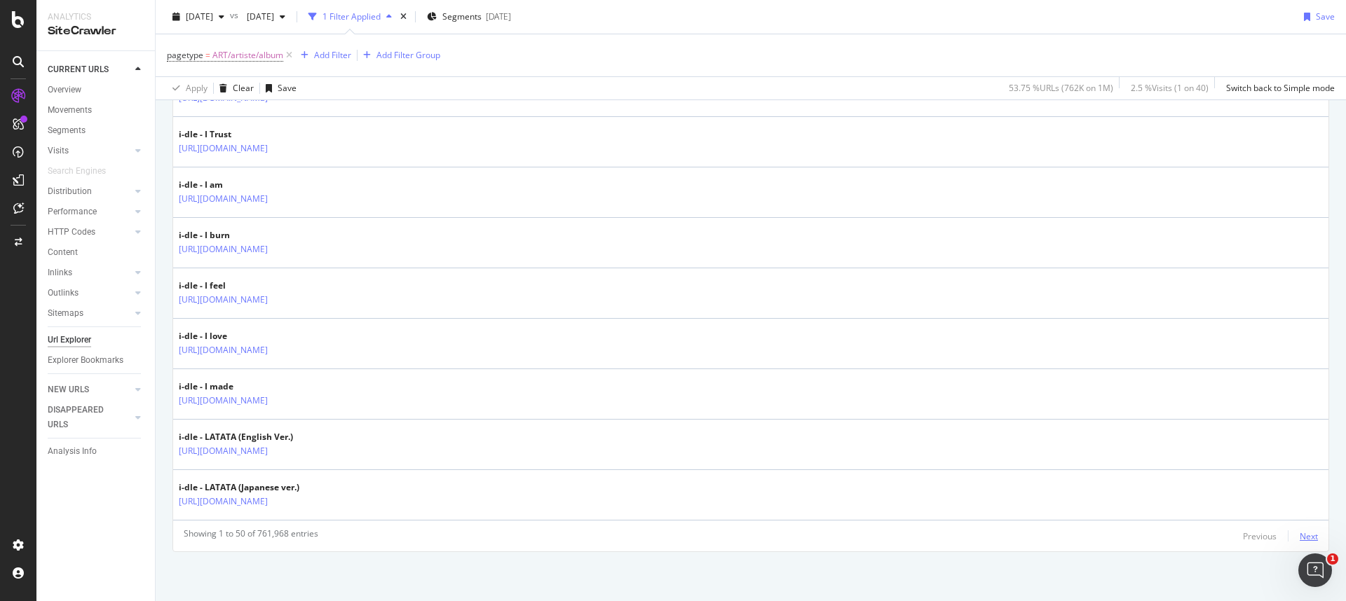
click at [1300, 536] on div "Next" at bounding box center [1308, 537] width 18 height 12
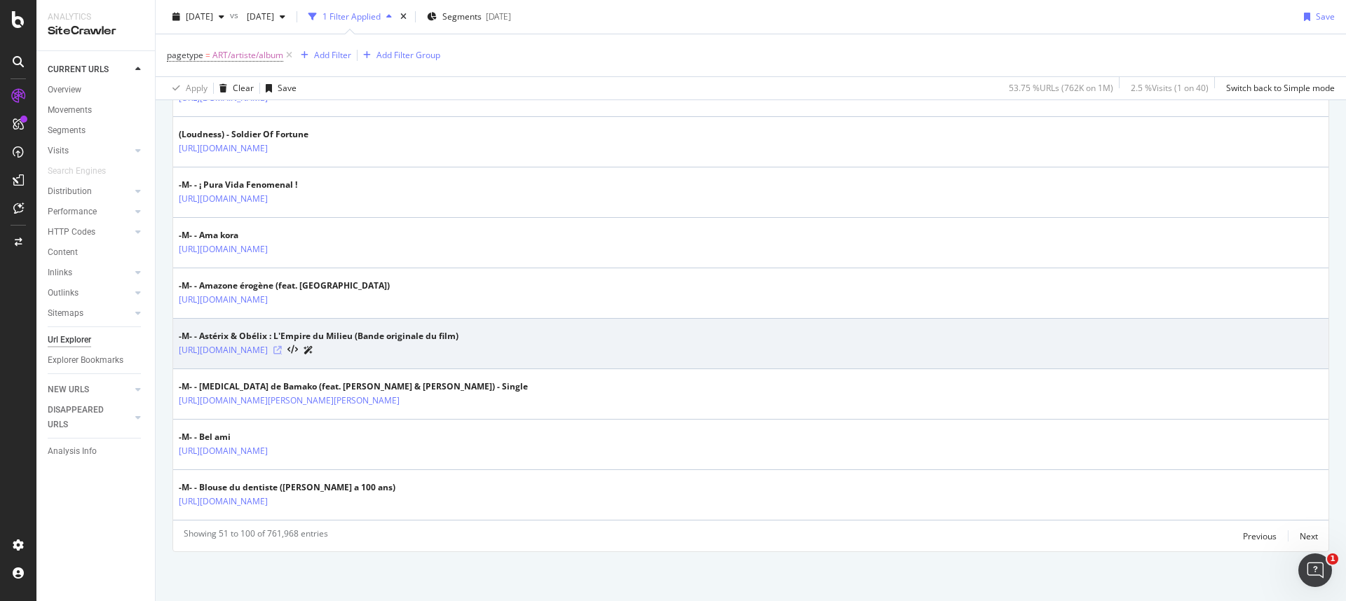
click at [282, 350] on icon at bounding box center [277, 350] width 8 height 8
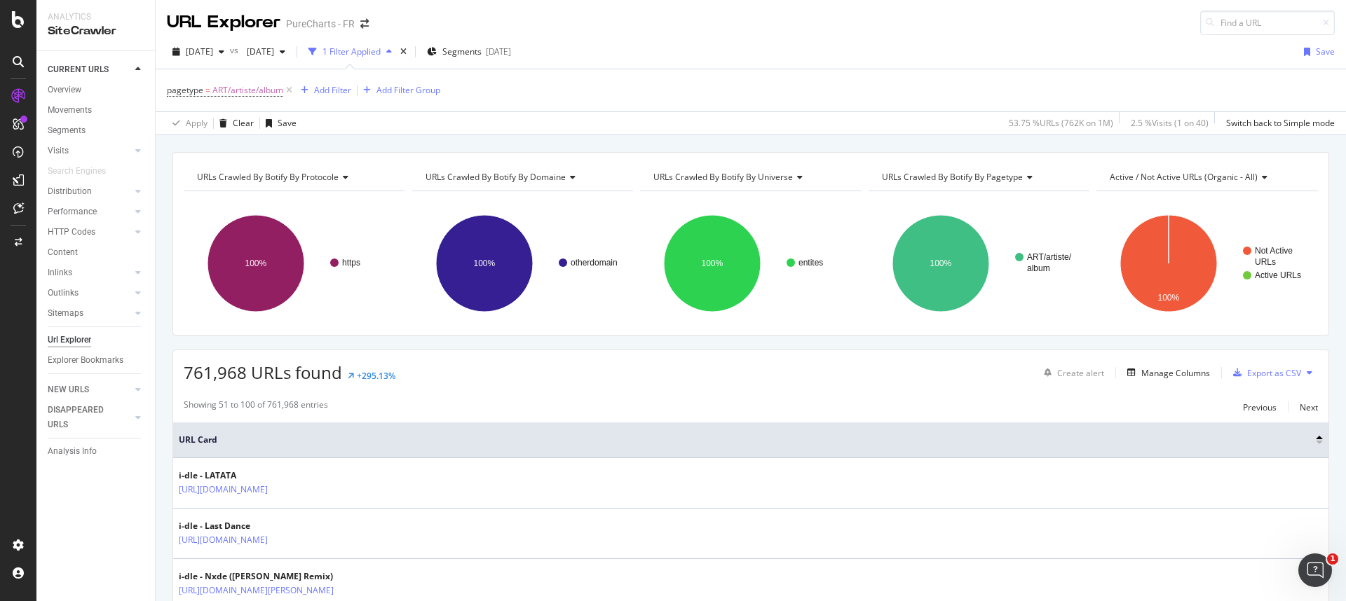
scroll to position [0, 0]
click at [250, 94] on span "ART/artiste/album" at bounding box center [247, 91] width 71 height 20
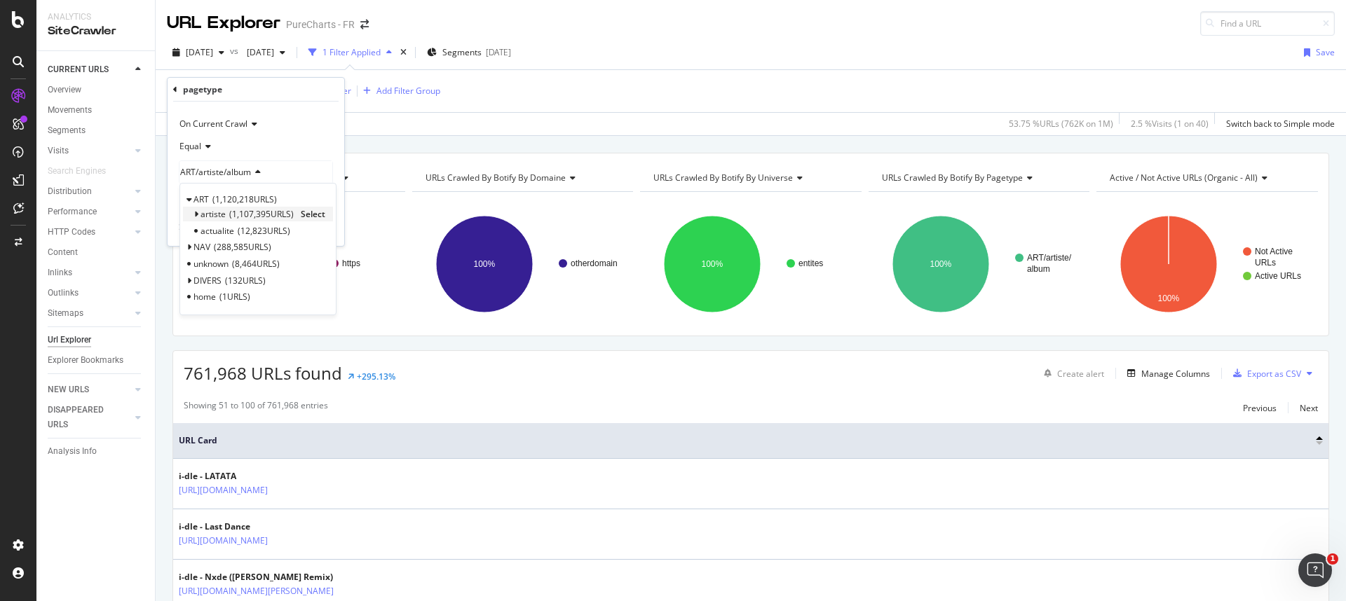
click at [197, 212] on icon at bounding box center [195, 214] width 5 height 8
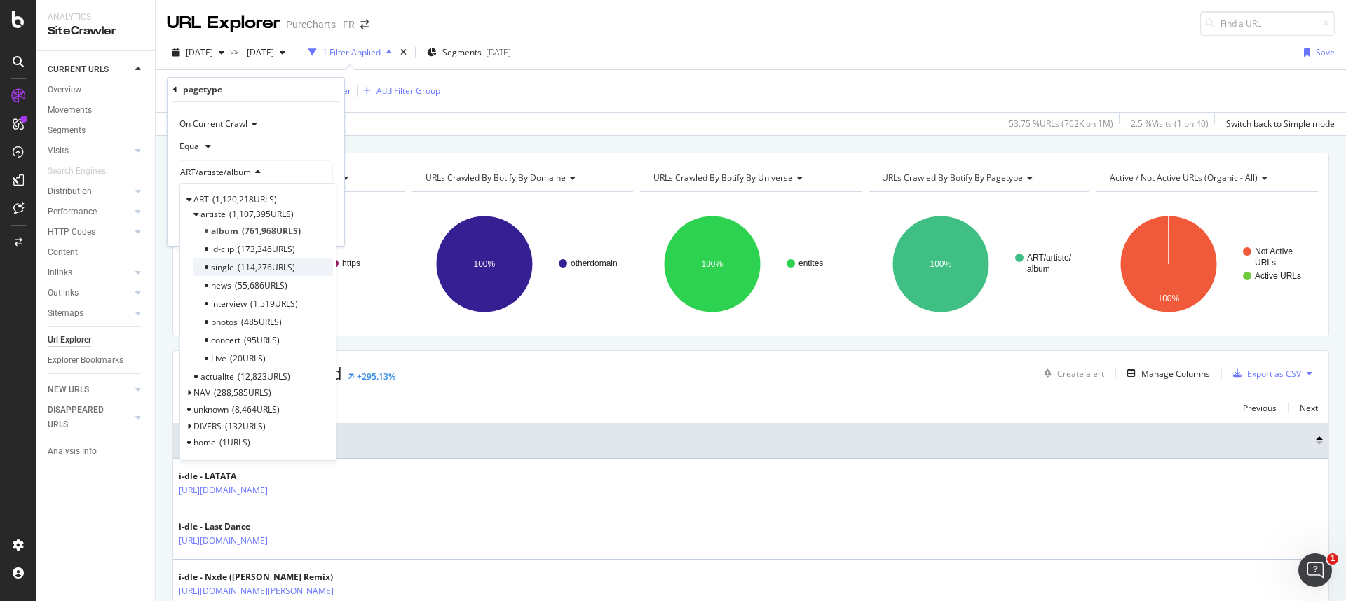
click at [221, 269] on span "single" at bounding box center [222, 267] width 23 height 12
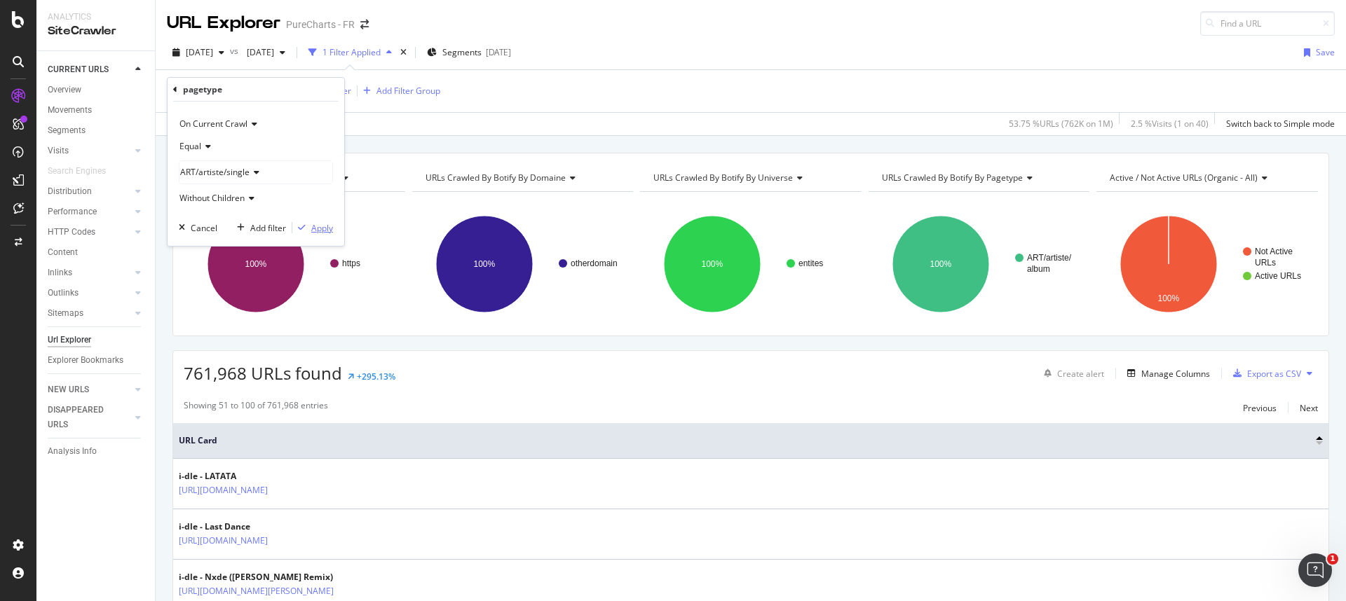
click at [307, 231] on div "button" at bounding box center [301, 228] width 19 height 8
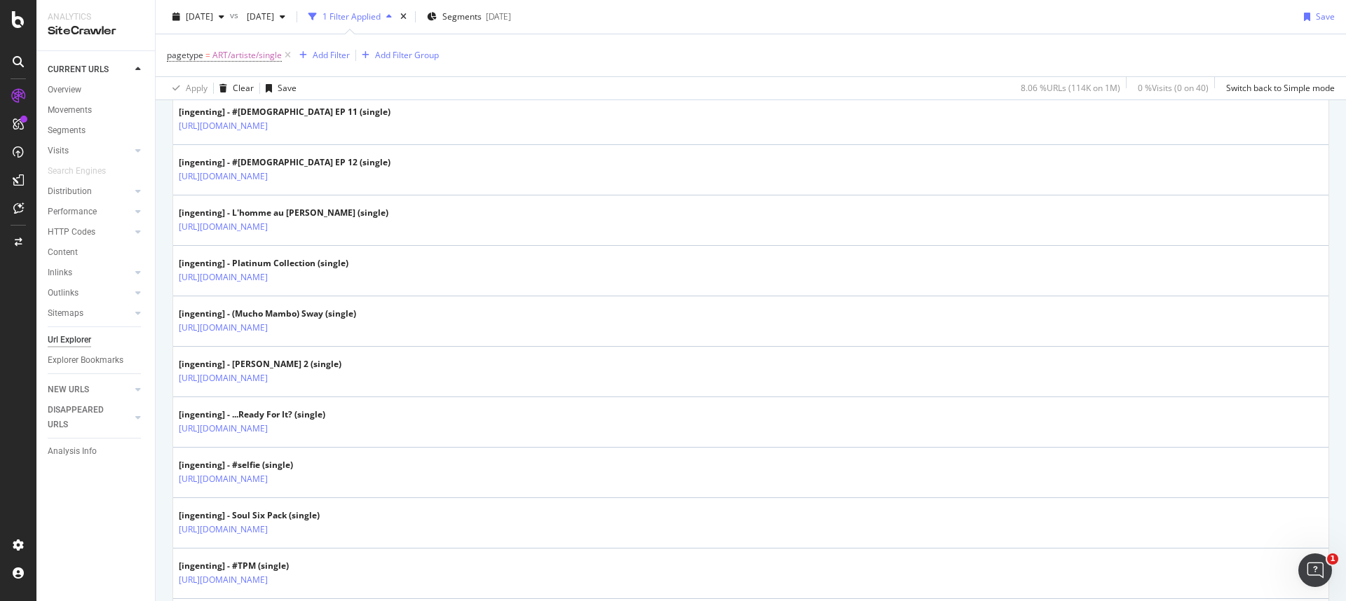
scroll to position [1056, 0]
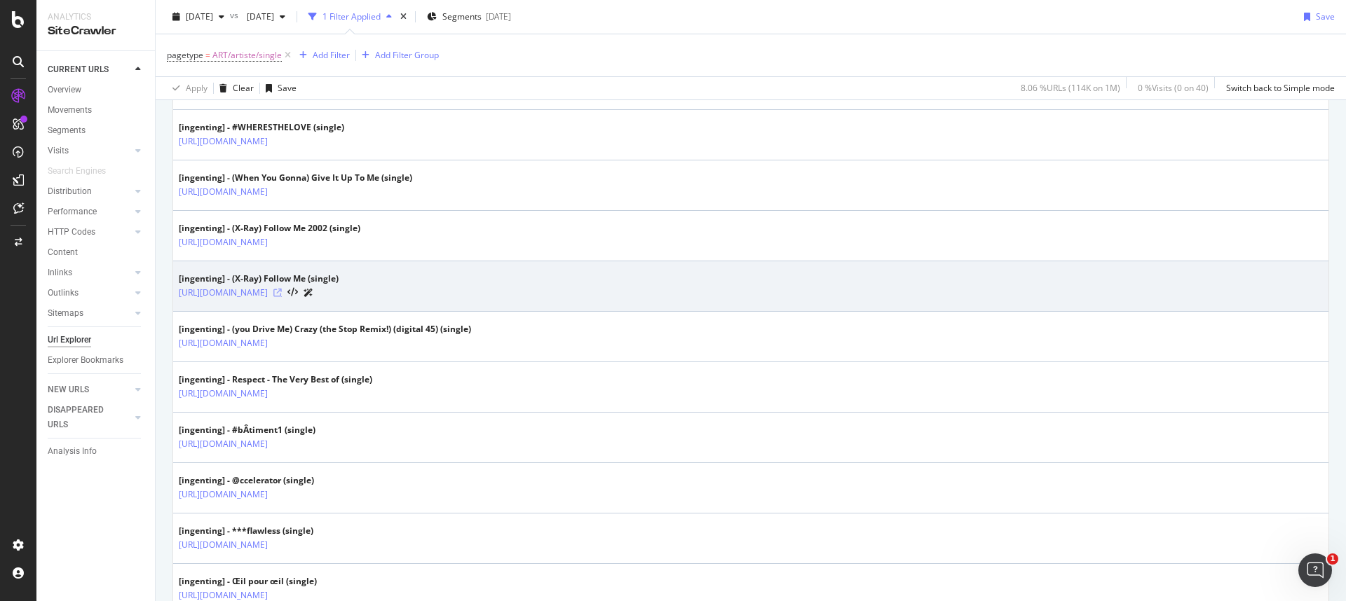
click at [282, 292] on icon at bounding box center [277, 293] width 8 height 8
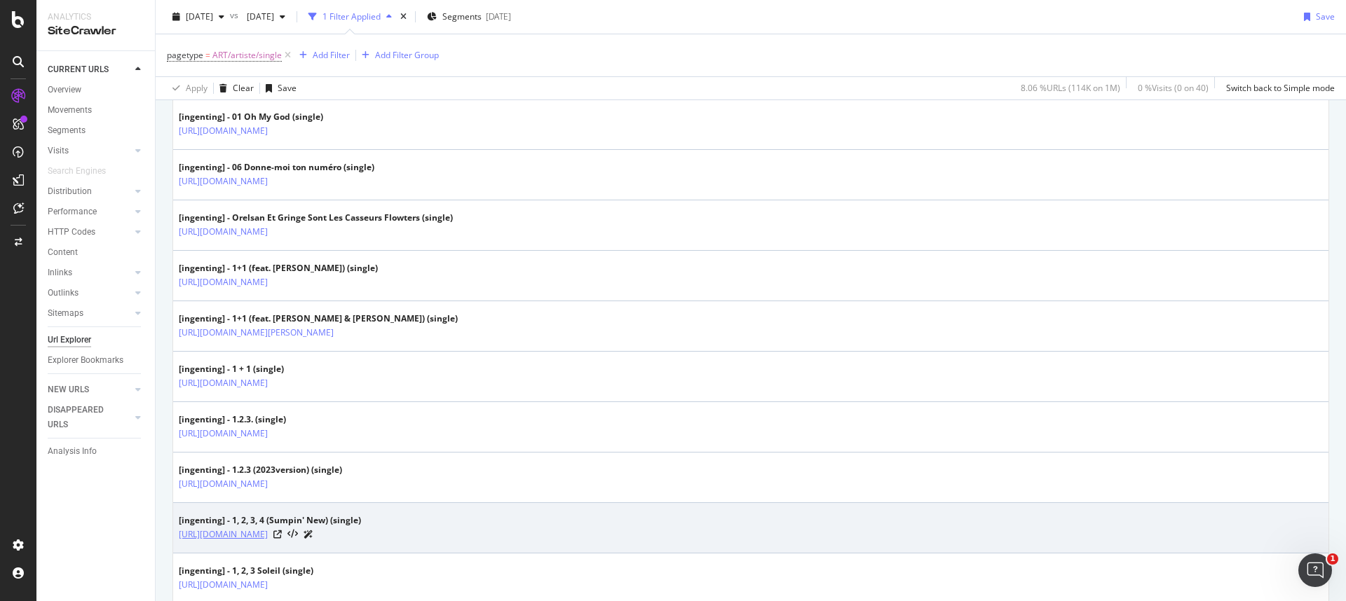
scroll to position [2449, 0]
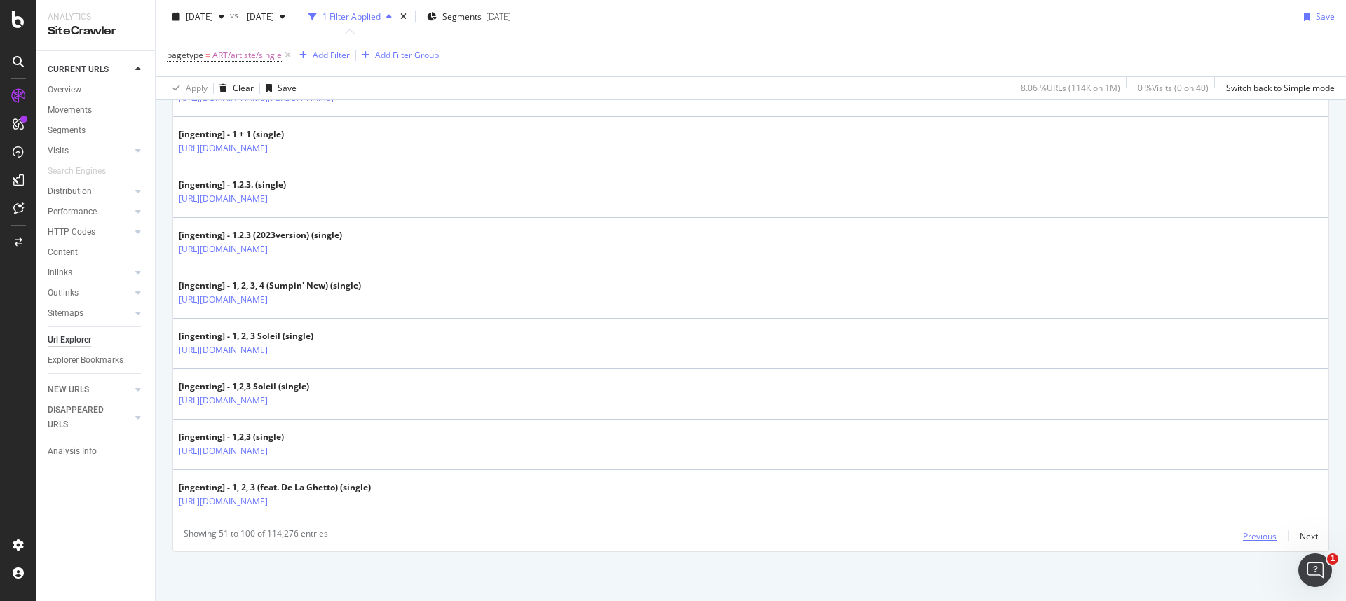
click at [1243, 539] on div "Previous" at bounding box center [1260, 537] width 34 height 12
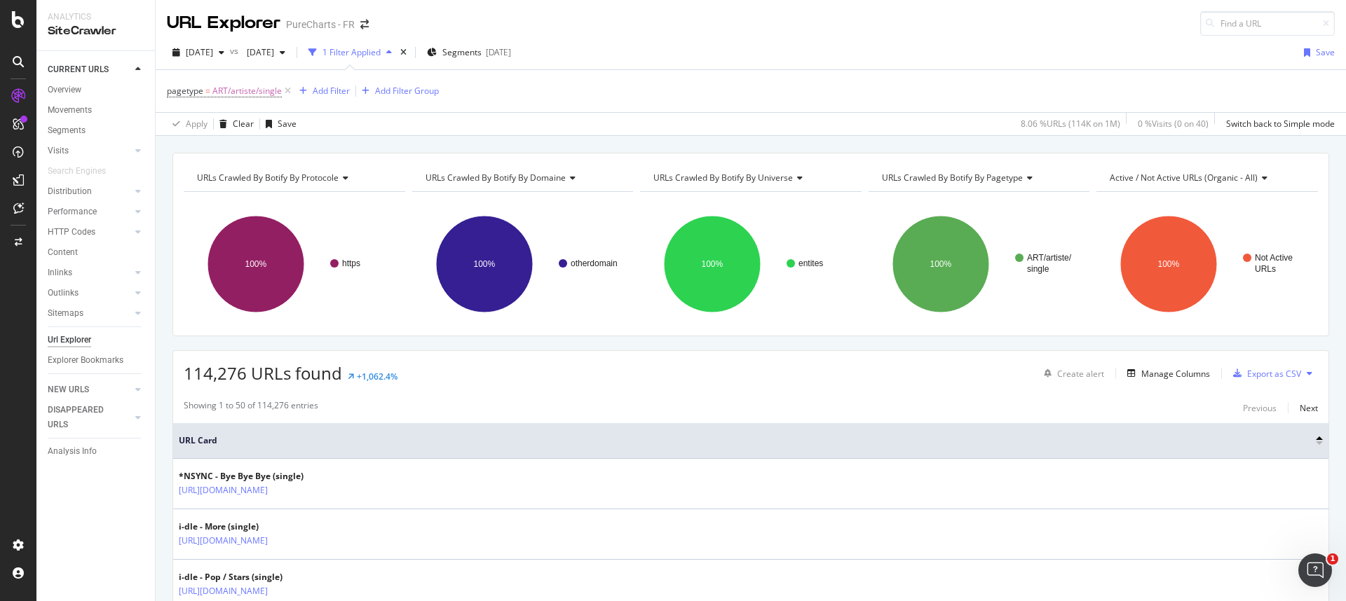
scroll to position [226, 0]
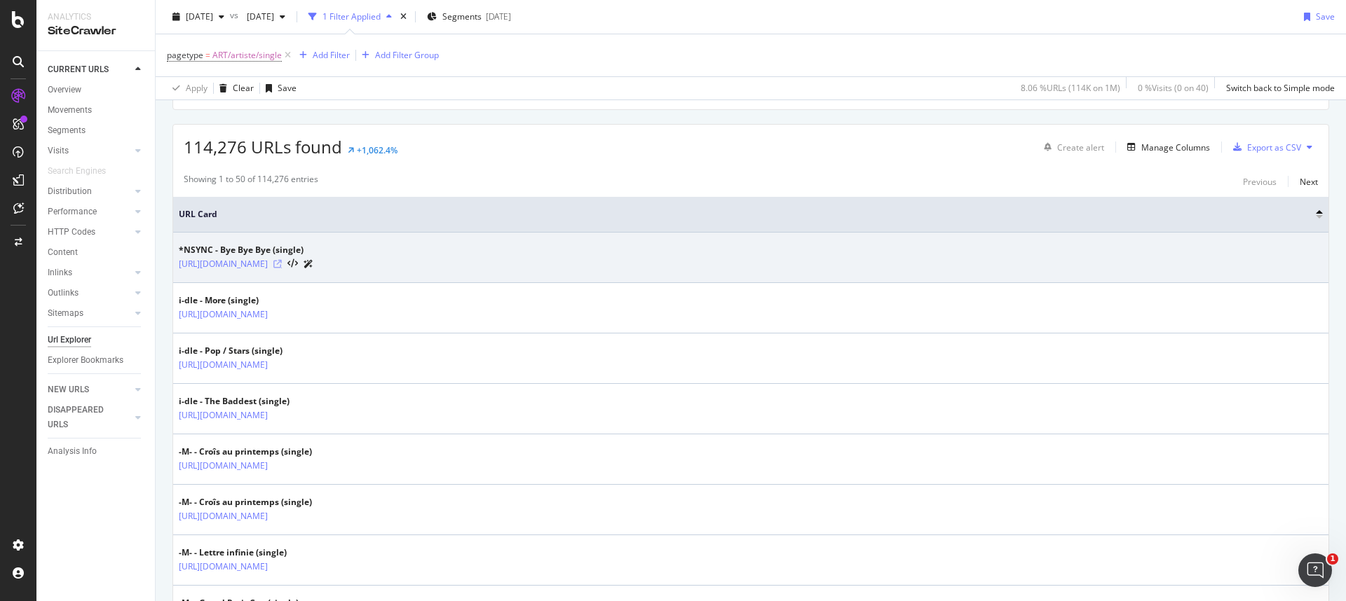
click at [282, 265] on icon at bounding box center [277, 264] width 8 height 8
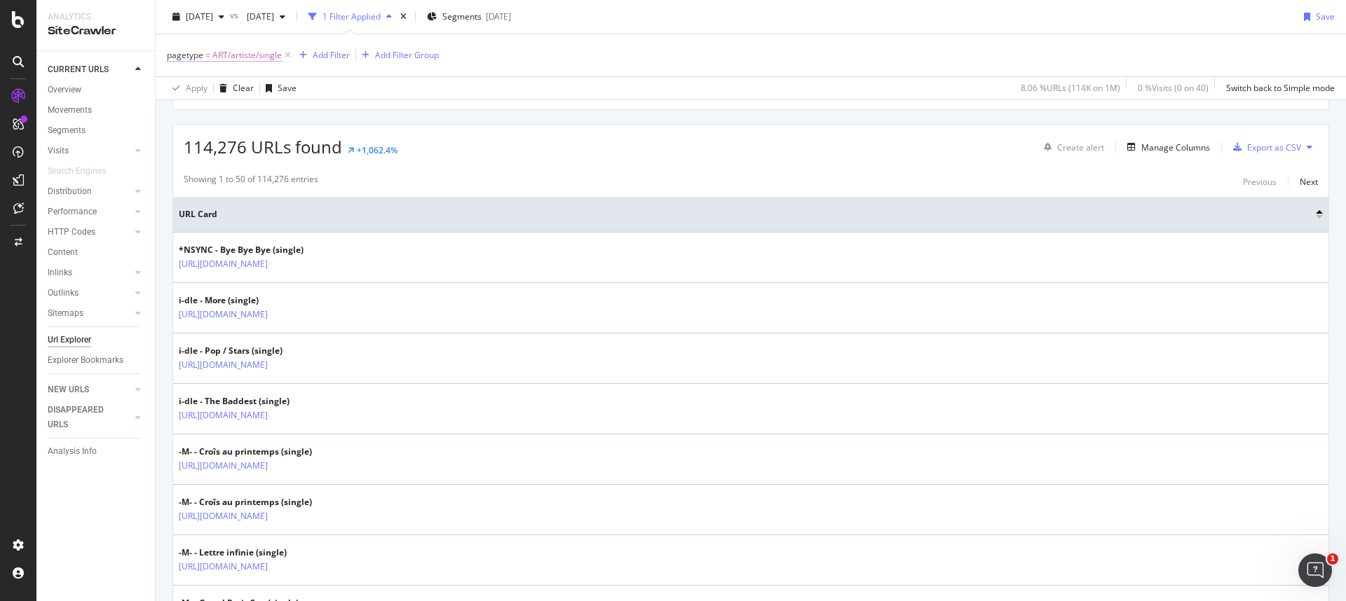
click at [226, 57] on span "ART/artiste/single" at bounding box center [246, 56] width 69 height 20
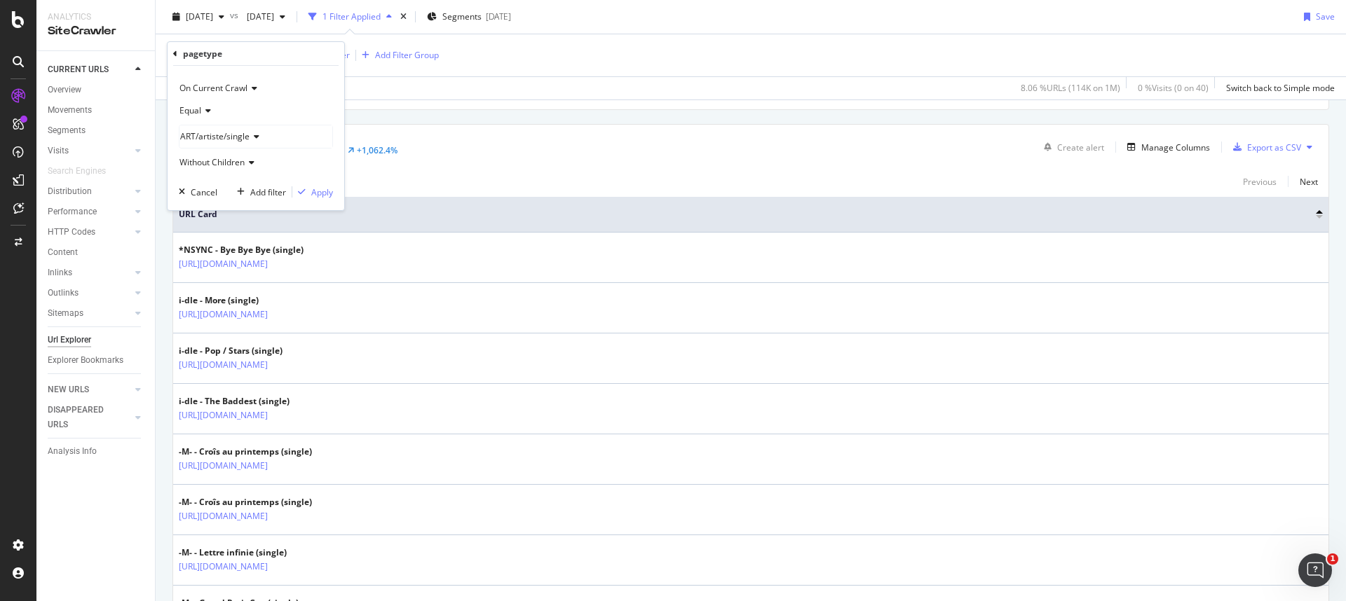
click at [240, 138] on span "ART/artiste/single" at bounding box center [214, 136] width 69 height 12
click at [198, 179] on div "artiste 1,107,395 URLS Select" at bounding box center [258, 178] width 150 height 15
click at [196, 178] on icon at bounding box center [195, 179] width 5 height 8
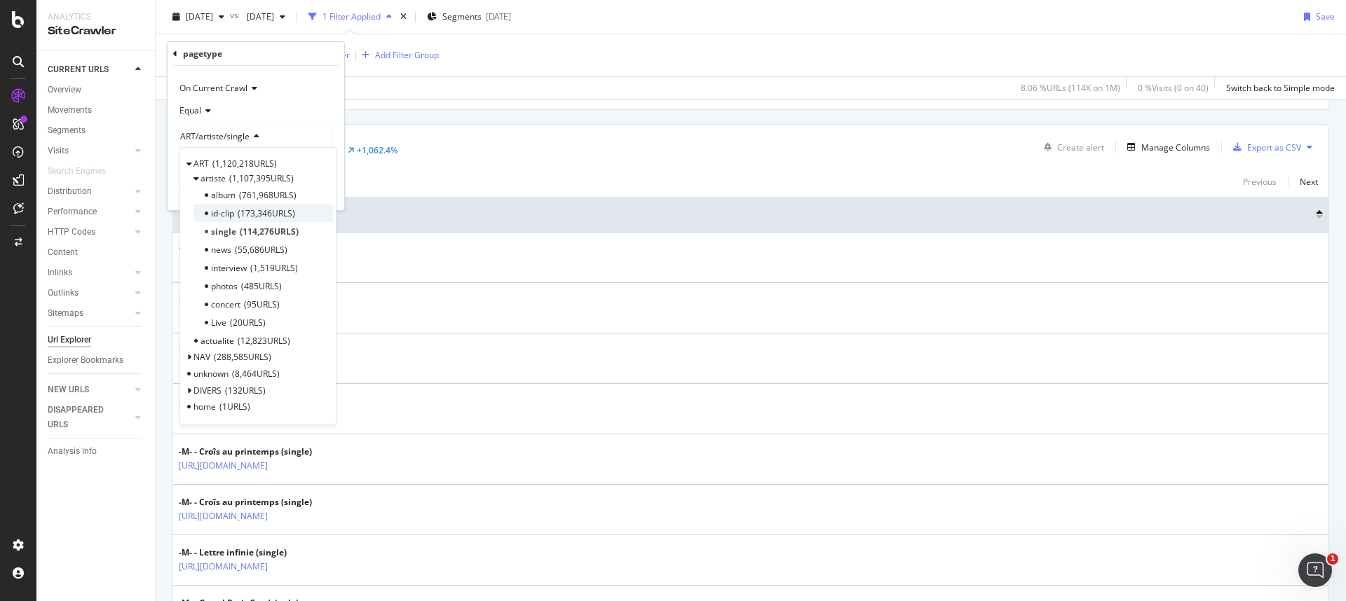
click at [223, 217] on span "id-clip" at bounding box center [222, 213] width 23 height 12
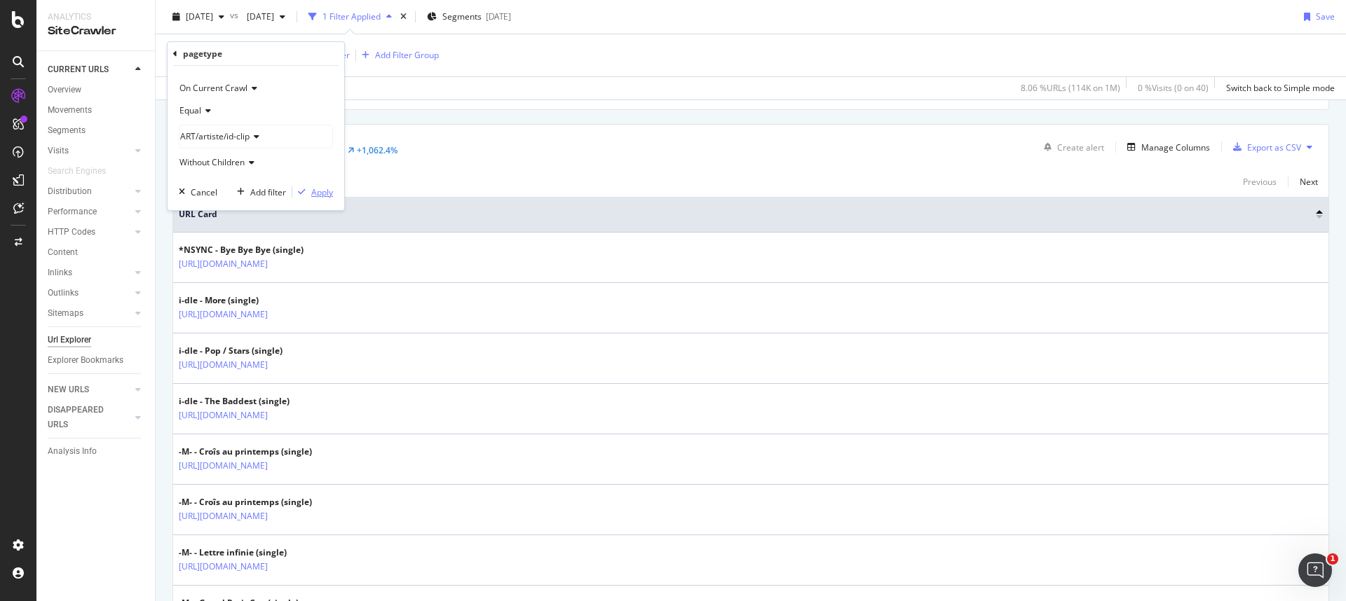
click at [318, 193] on div "Apply" at bounding box center [322, 192] width 22 height 12
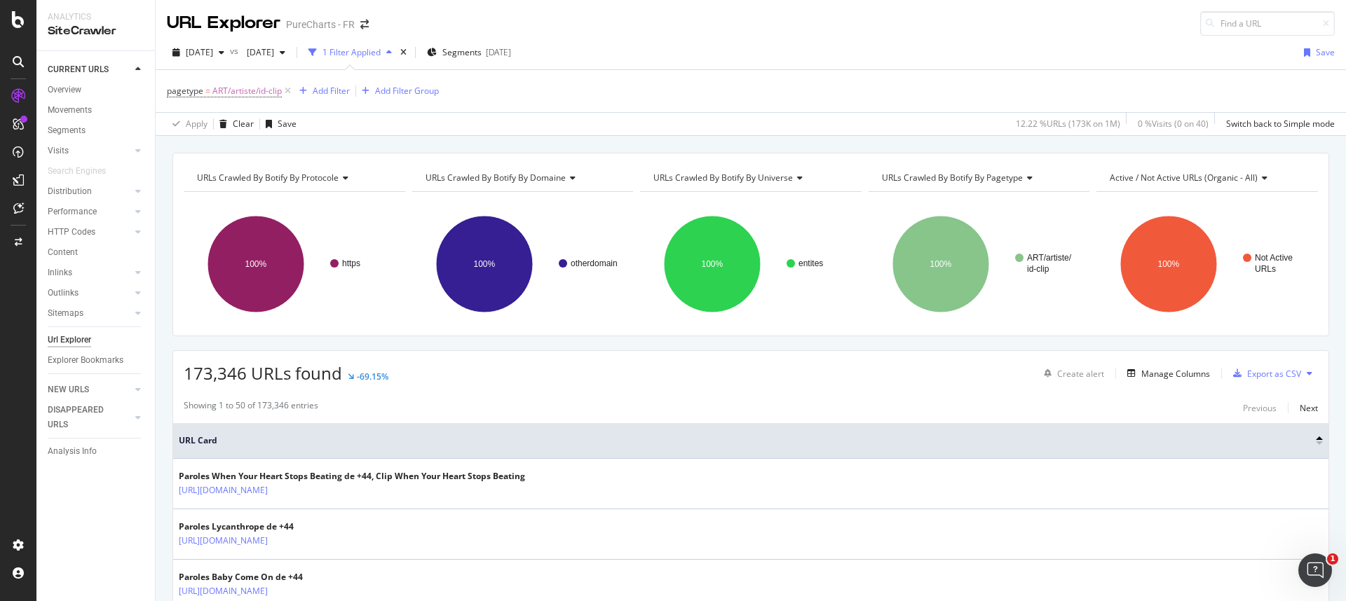
click at [1316, 442] on div at bounding box center [1319, 444] width 7 height 4
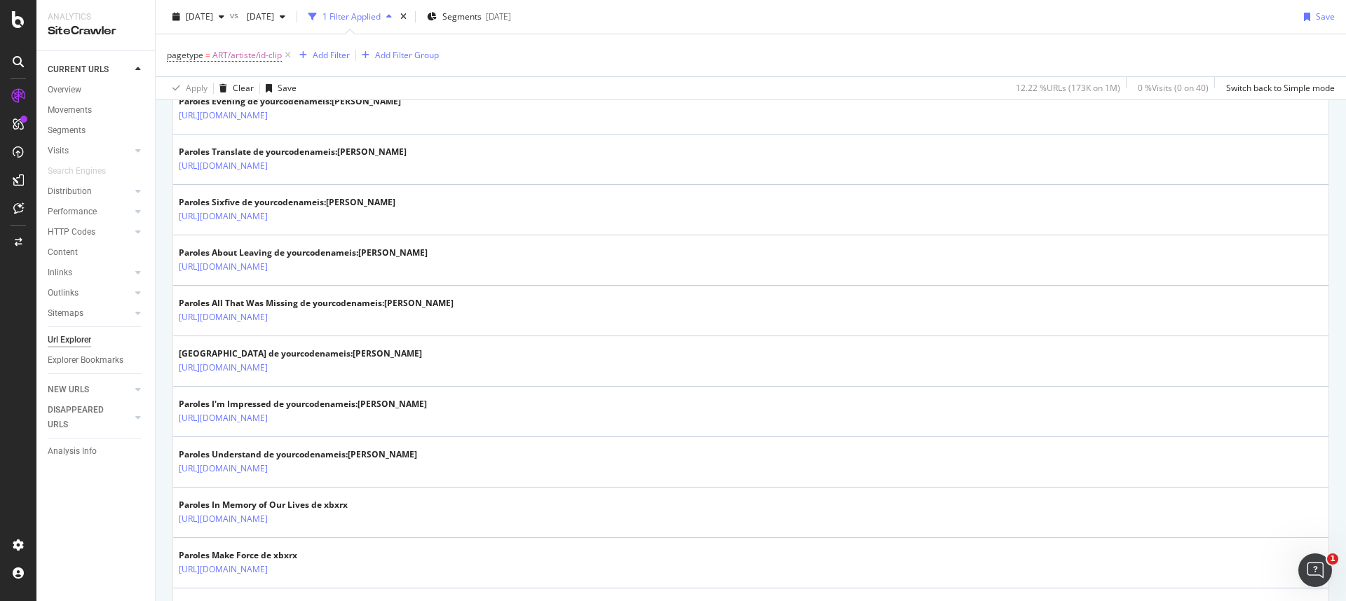
scroll to position [2462, 0]
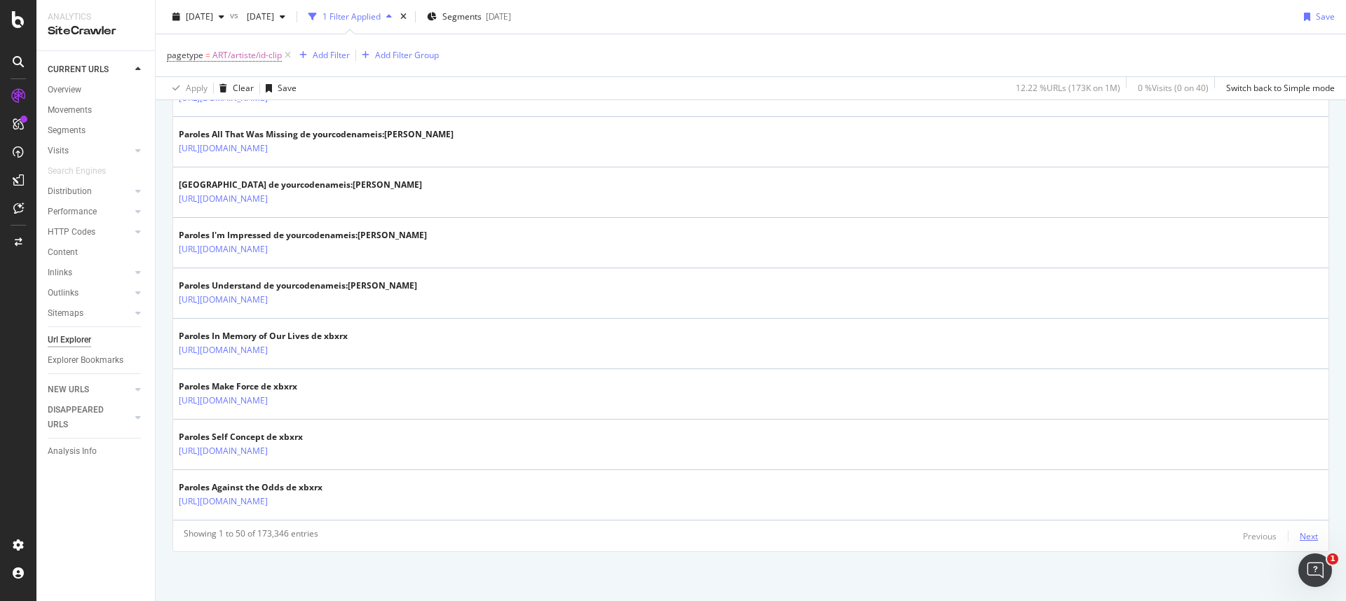
click at [1299, 535] on div "Next" at bounding box center [1308, 537] width 18 height 12
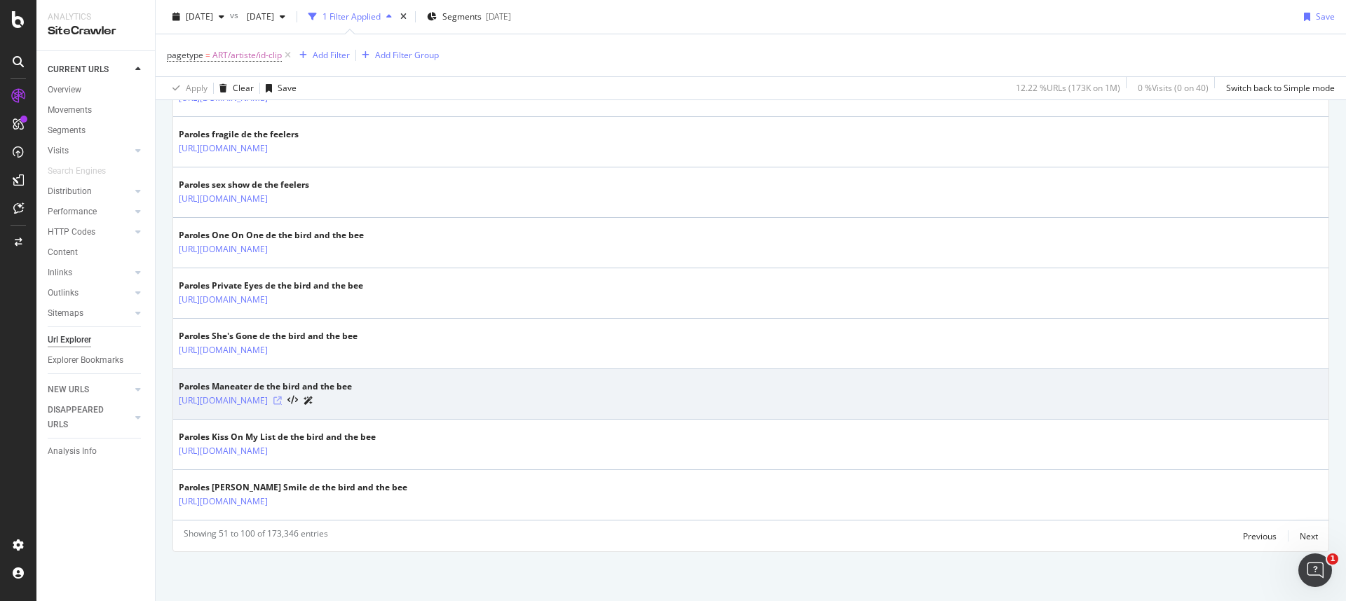
click at [282, 404] on icon at bounding box center [277, 401] width 8 height 8
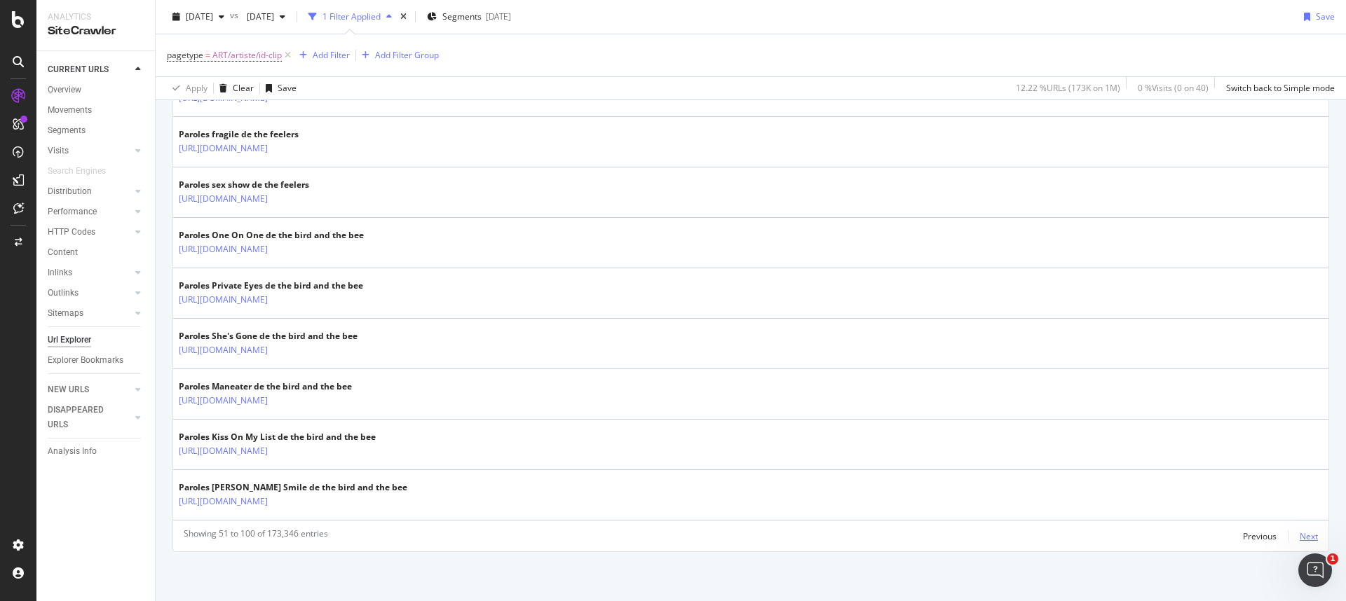
click at [1299, 533] on div "Next" at bounding box center [1308, 537] width 18 height 12
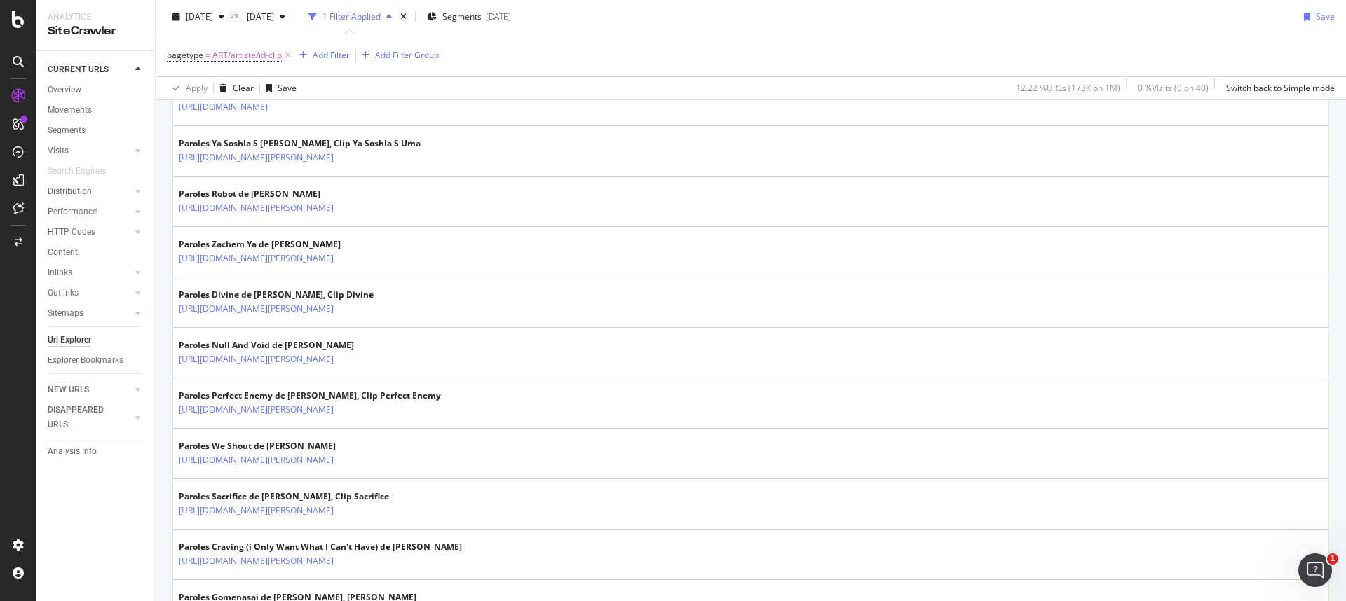
scroll to position [1732, 0]
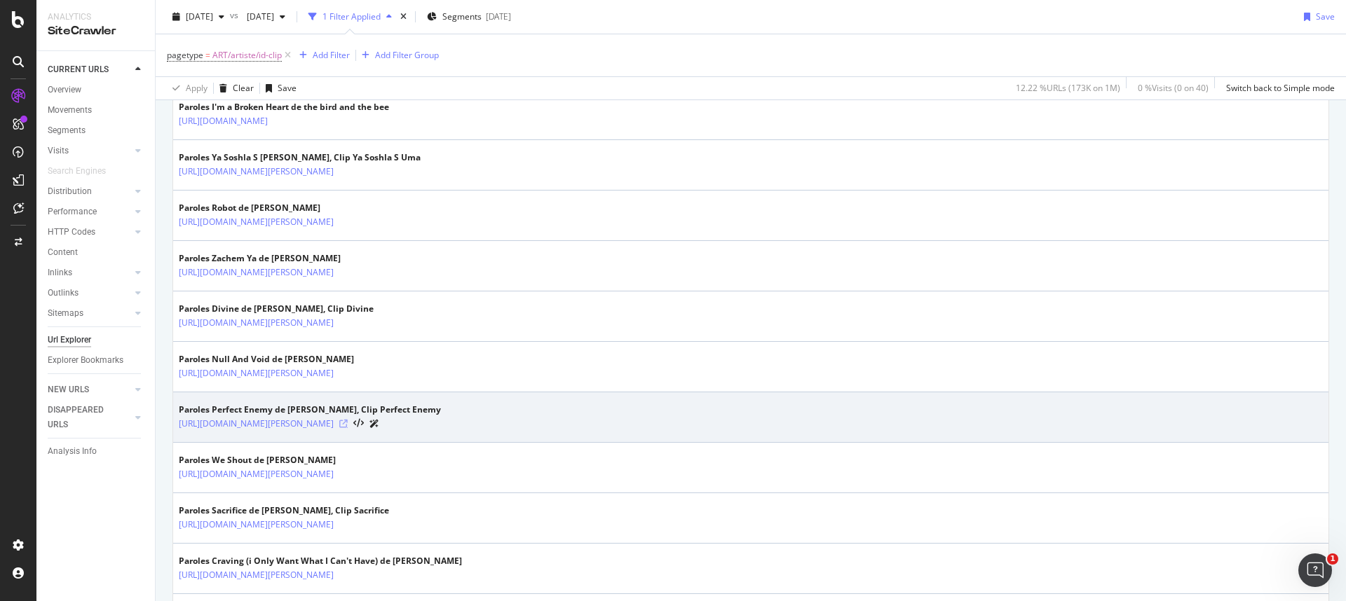
click at [348, 423] on icon at bounding box center [343, 424] width 8 height 8
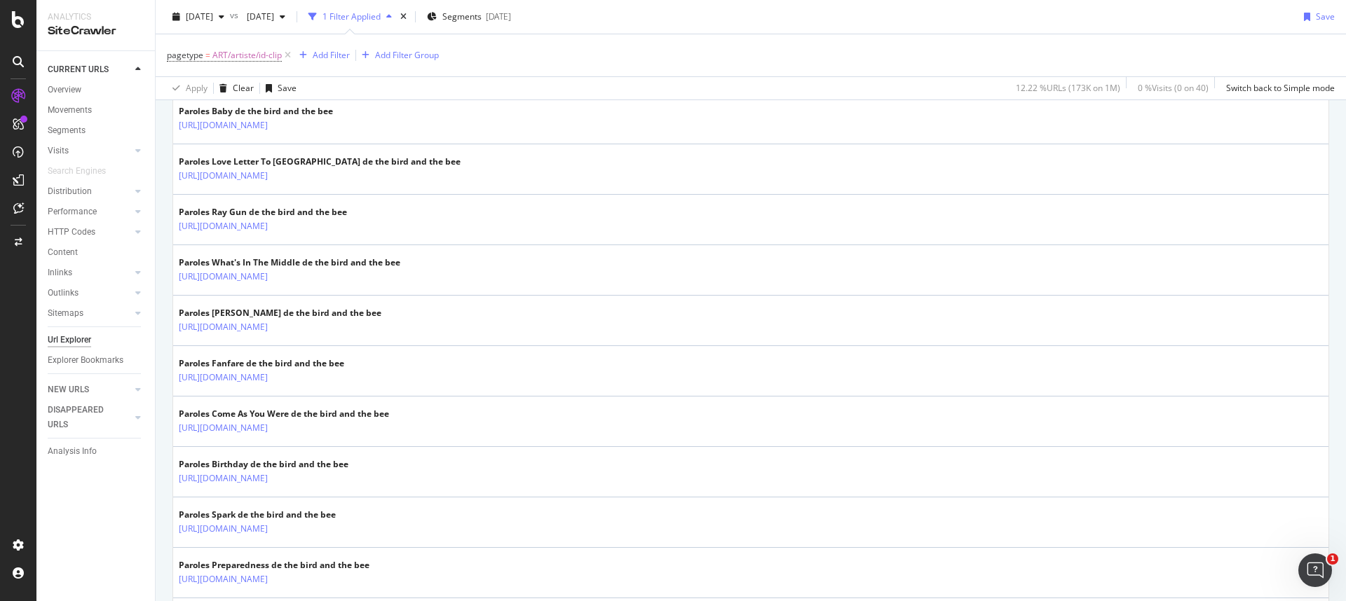
scroll to position [0, 0]
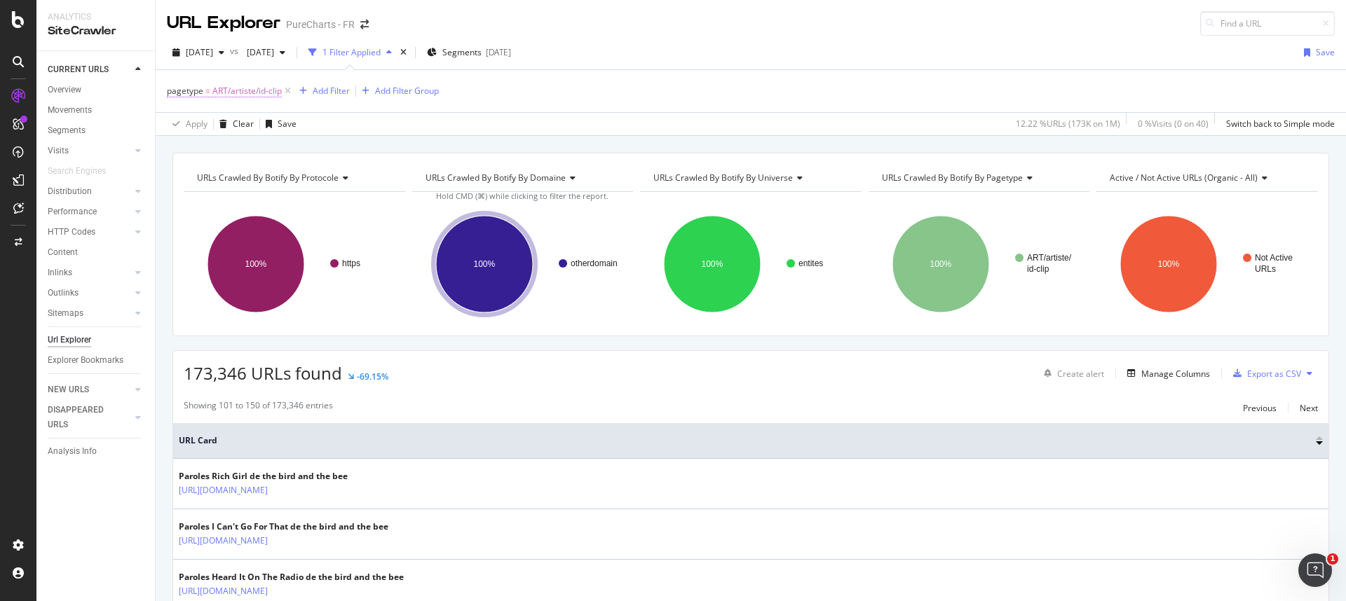
click at [266, 93] on span "ART/artiste/id-clip" at bounding box center [246, 91] width 69 height 20
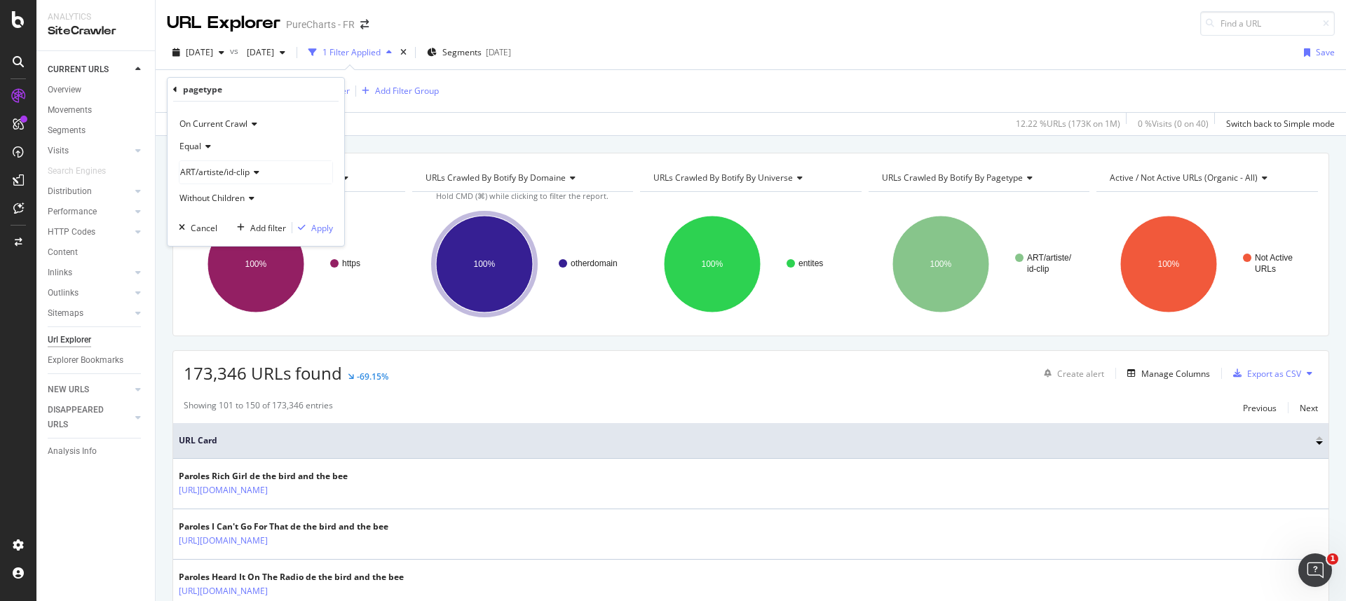
click at [207, 144] on icon at bounding box center [206, 146] width 10 height 8
click at [213, 125] on span "On Current Crawl" at bounding box center [213, 124] width 68 height 12
click at [176, 91] on icon at bounding box center [175, 90] width 4 height 8
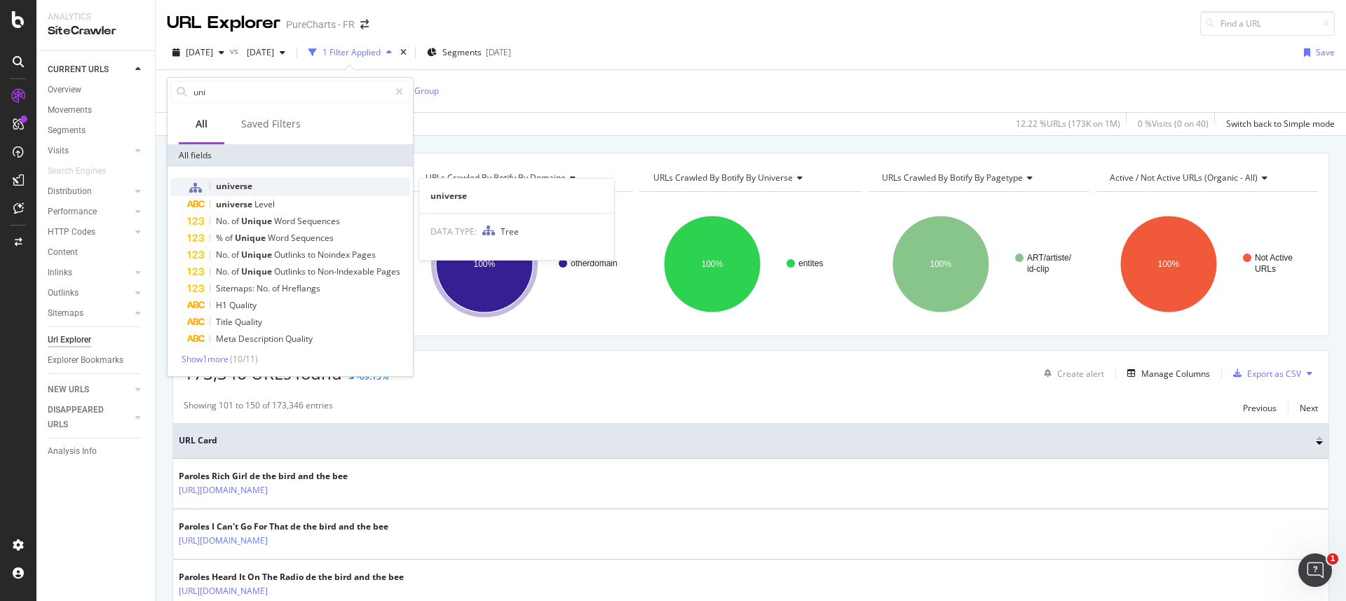
type input "uni"
click at [262, 186] on div "universe" at bounding box center [298, 187] width 223 height 18
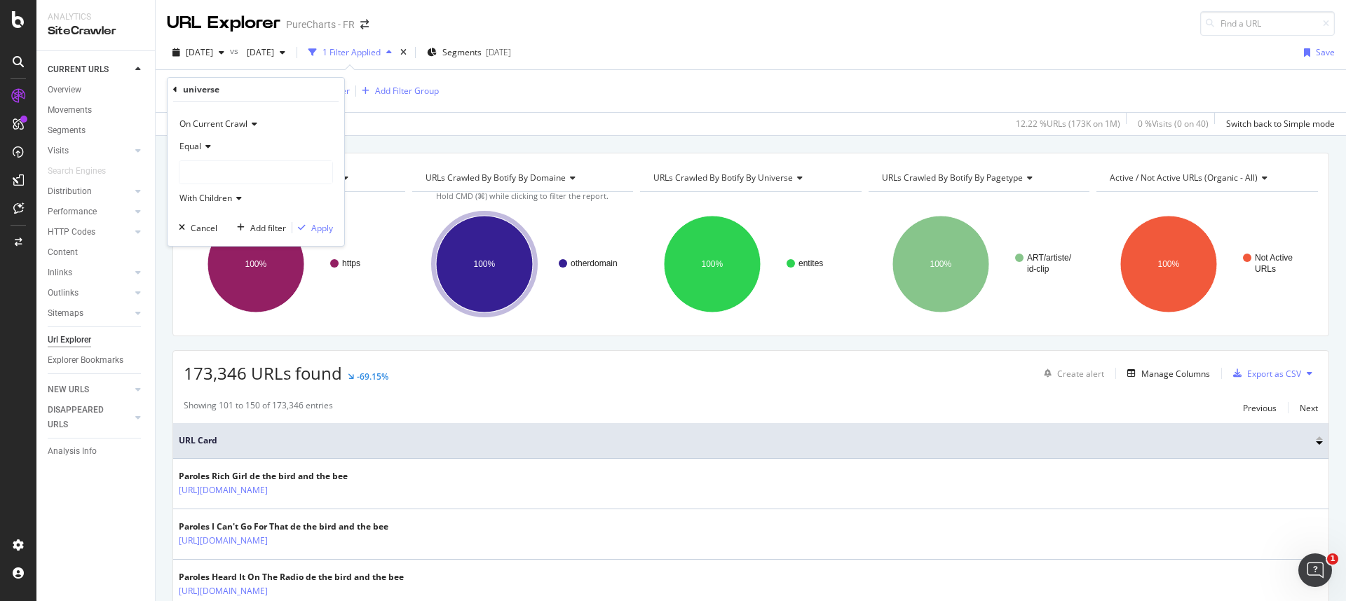
click at [204, 183] on div at bounding box center [255, 172] width 153 height 22
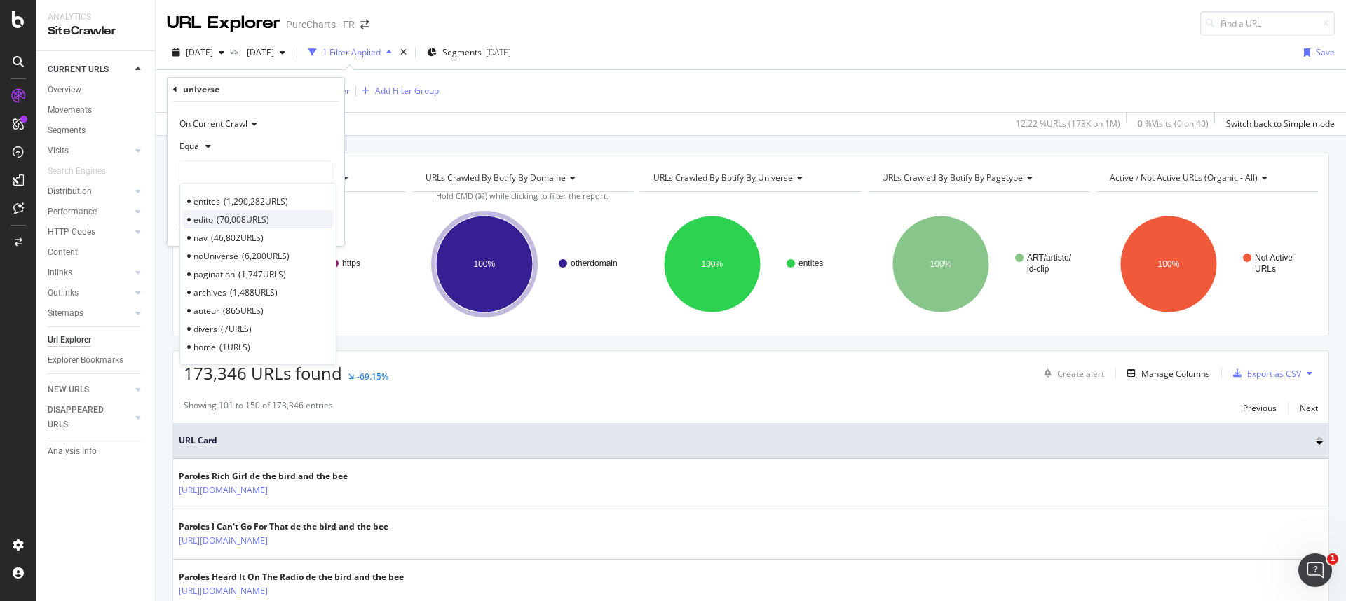
click at [236, 219] on span "70,008 URLS" at bounding box center [243, 220] width 53 height 12
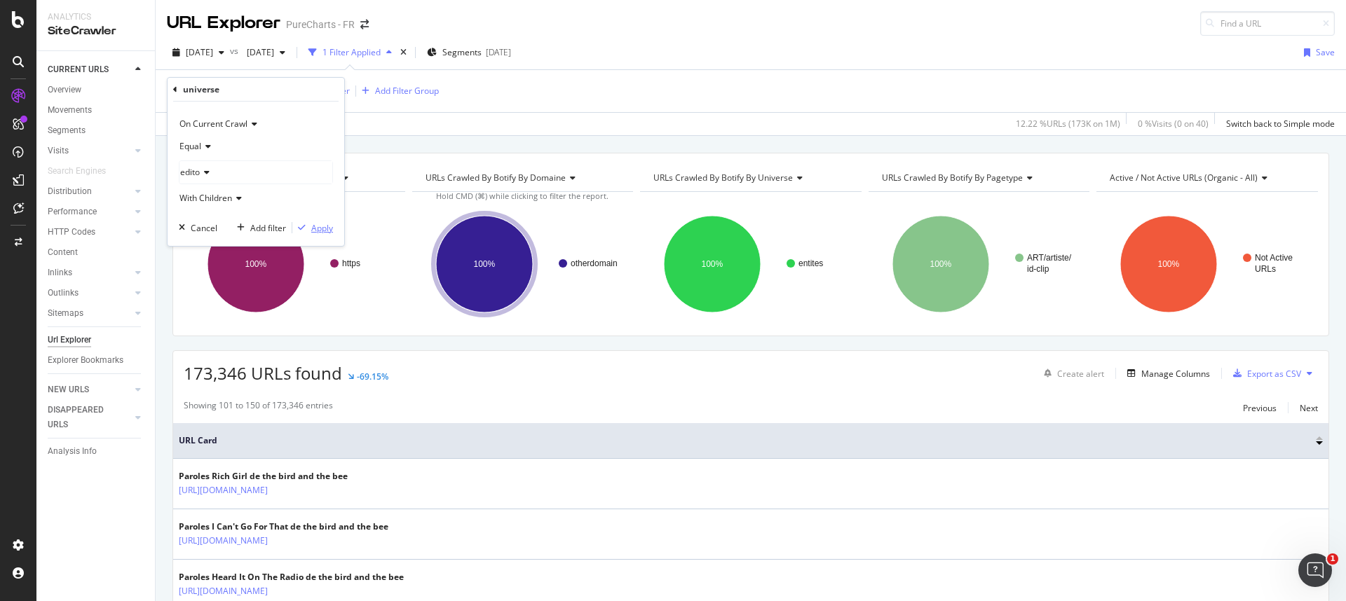
click at [310, 228] on div "button" at bounding box center [301, 228] width 19 height 8
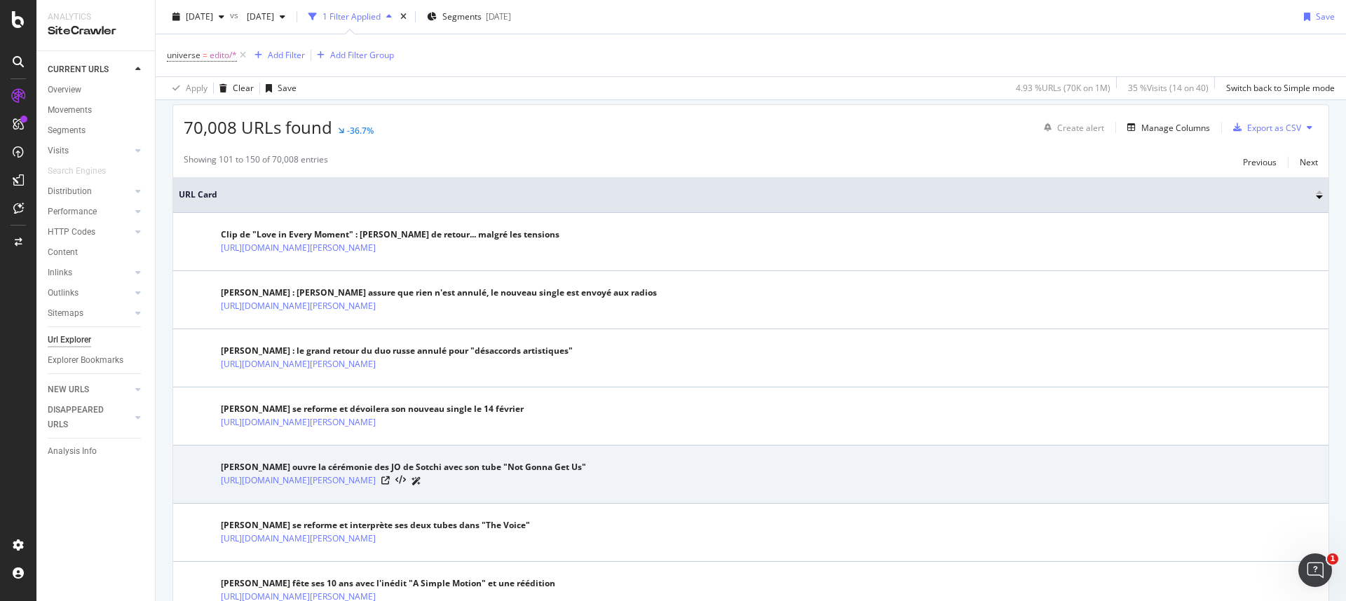
scroll to position [200, 0]
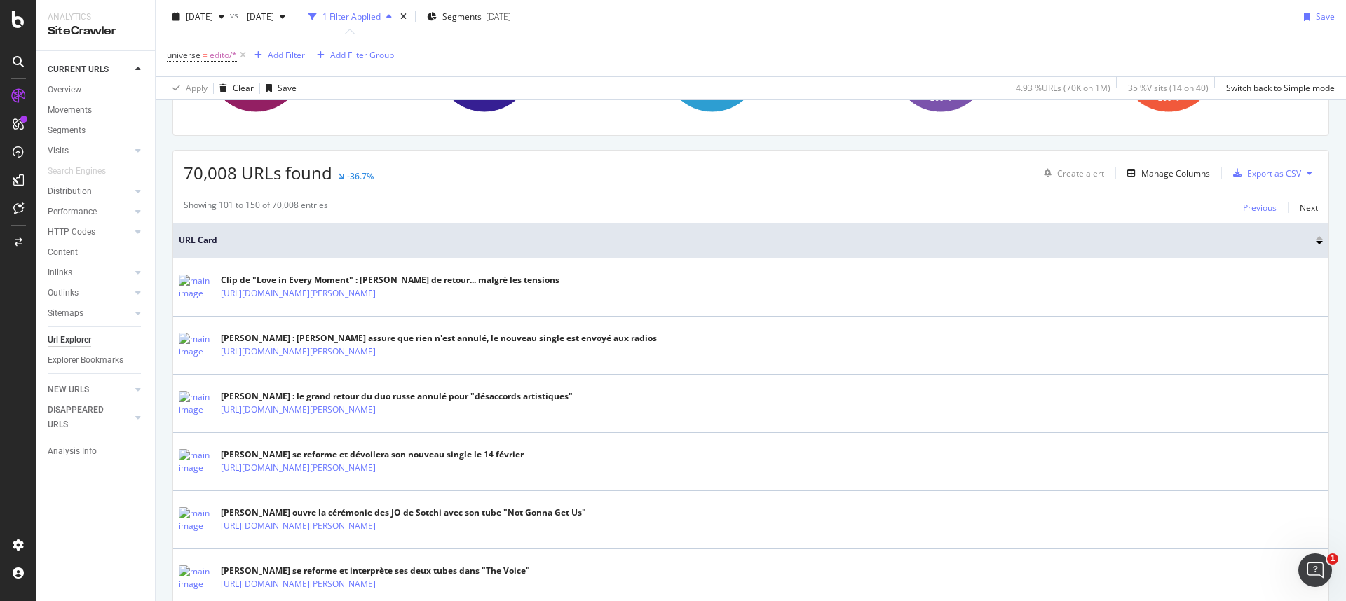
click at [1246, 214] on div "Previous" at bounding box center [1260, 207] width 34 height 15
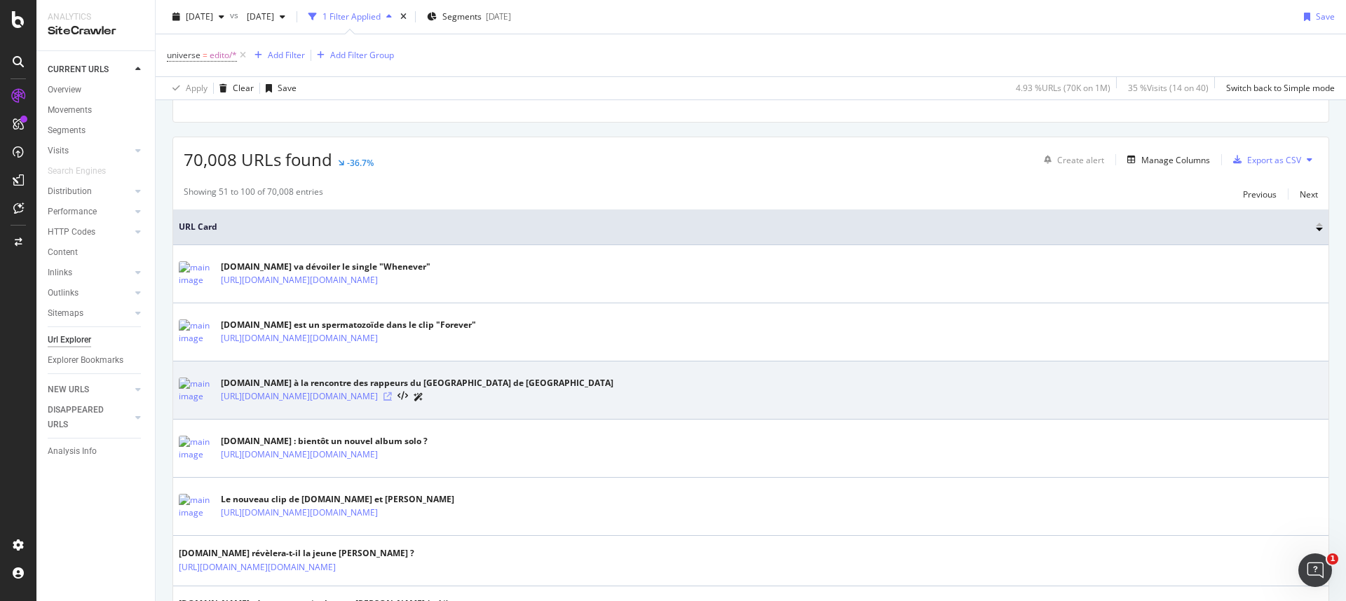
scroll to position [214, 0]
